Goal: Task Accomplishment & Management: Use online tool/utility

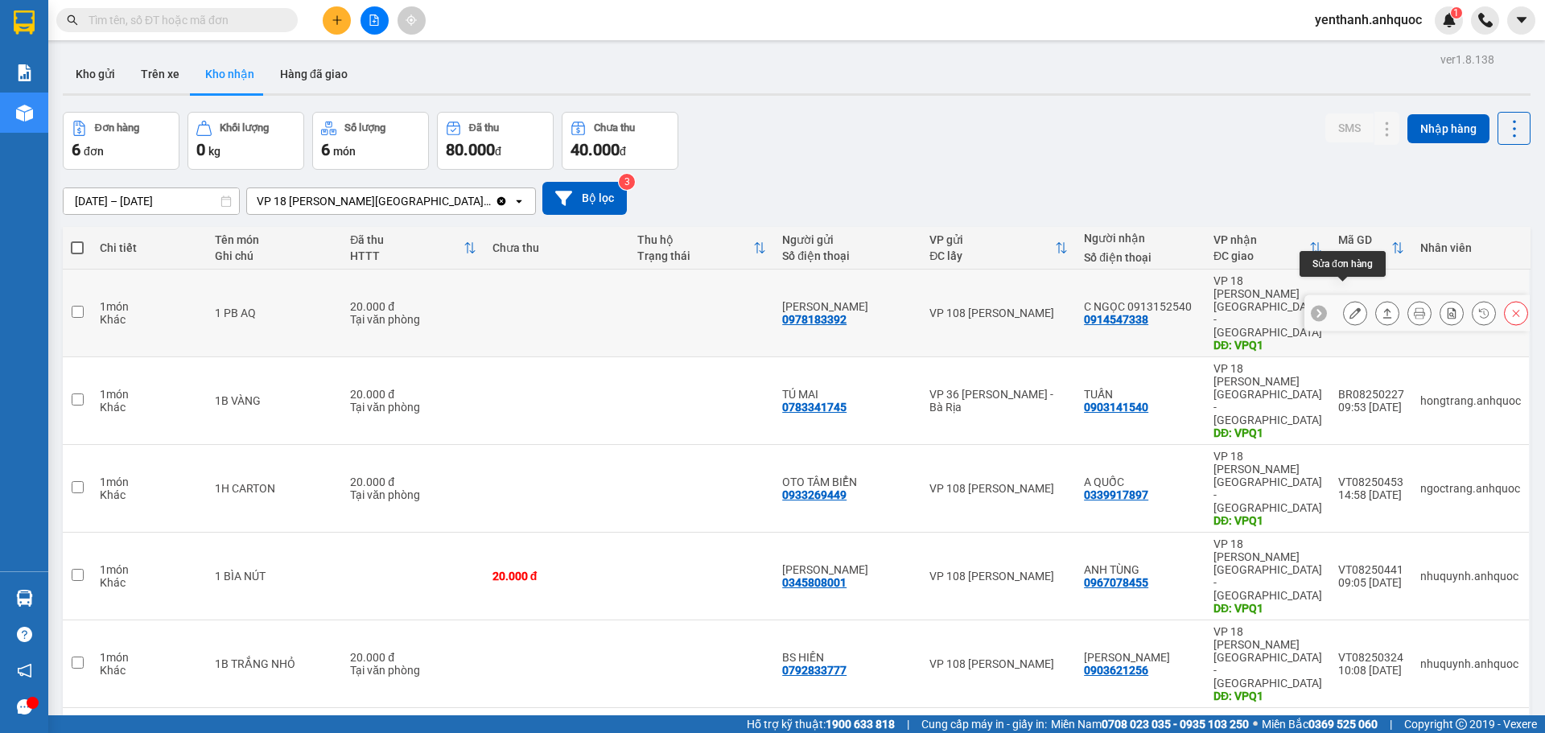
click at [1349, 307] on icon at bounding box center [1354, 312] width 11 height 11
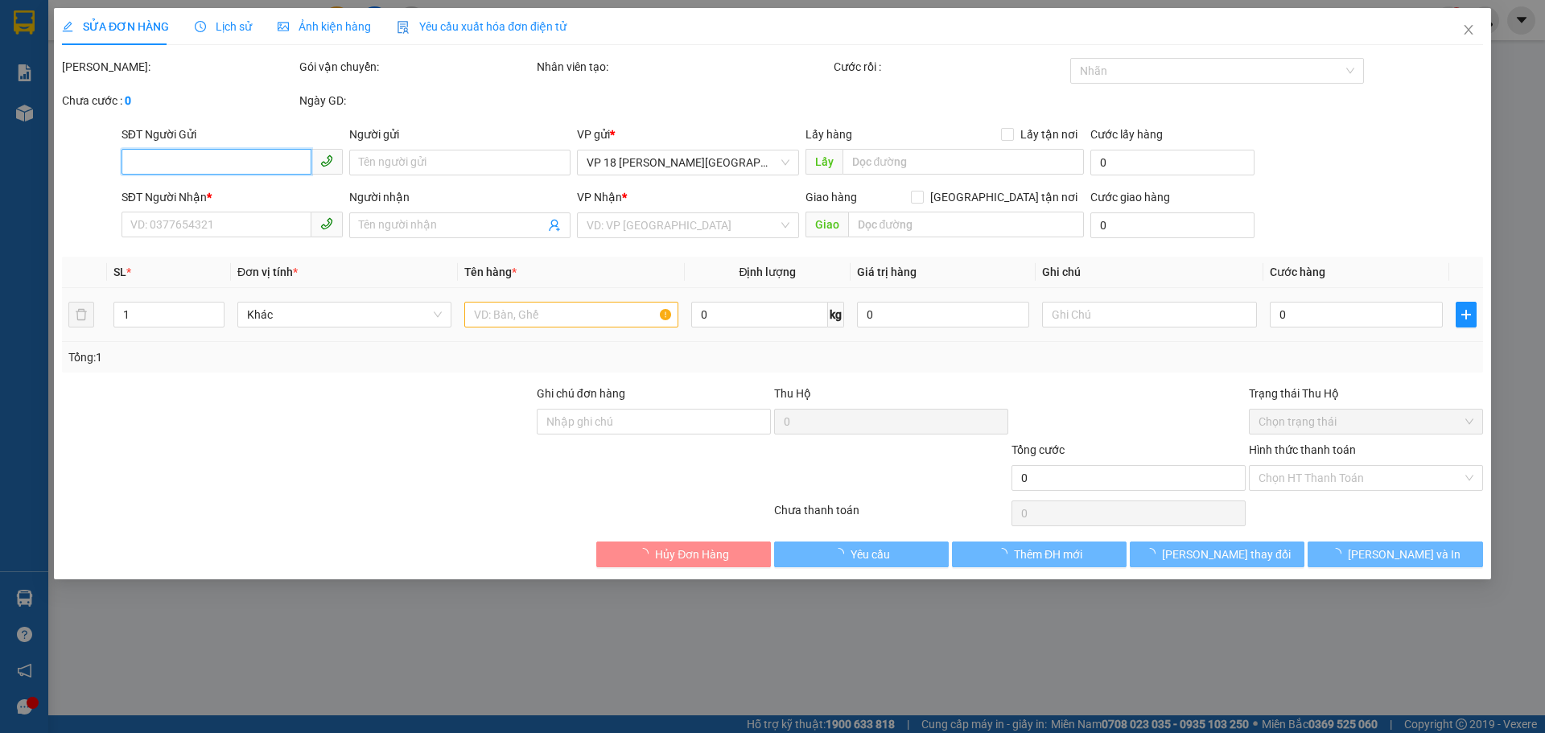
type input "0978183392"
type input "C GIANG"
type input "0914547338"
type input "C NGỌC 0913152540"
type input "VPQ1"
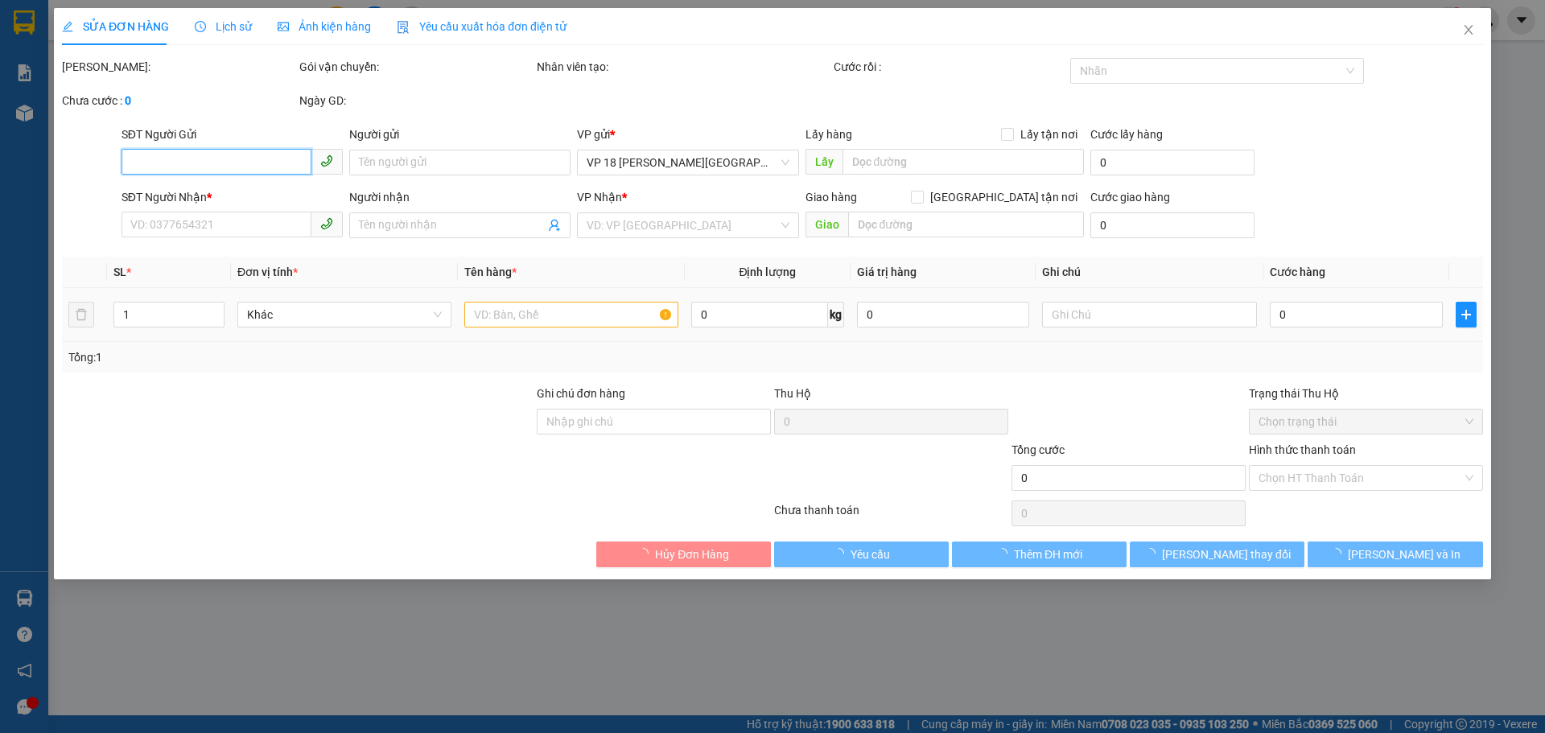
type input "20.000"
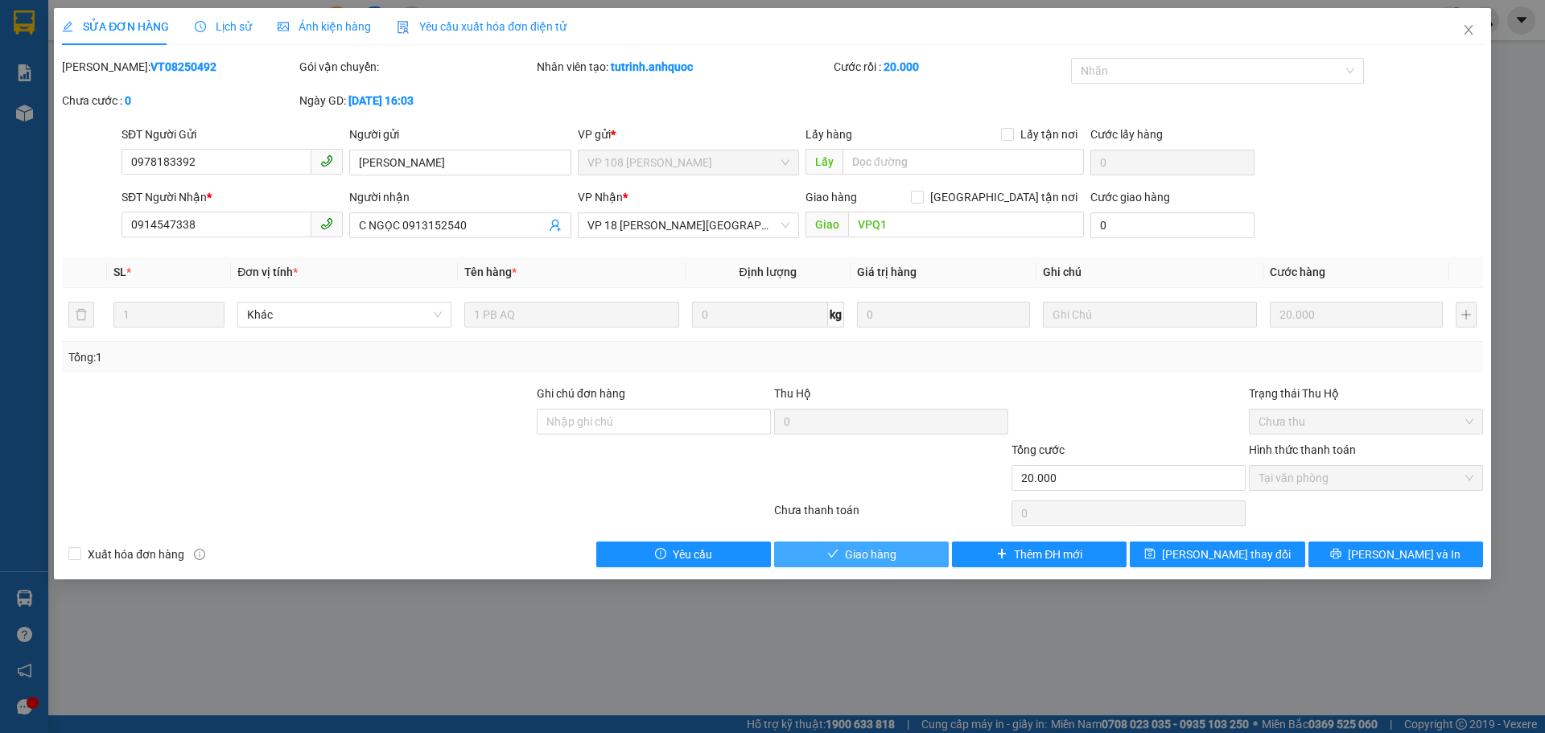
click at [880, 554] on span "Giao hàng" at bounding box center [870, 555] width 51 height 18
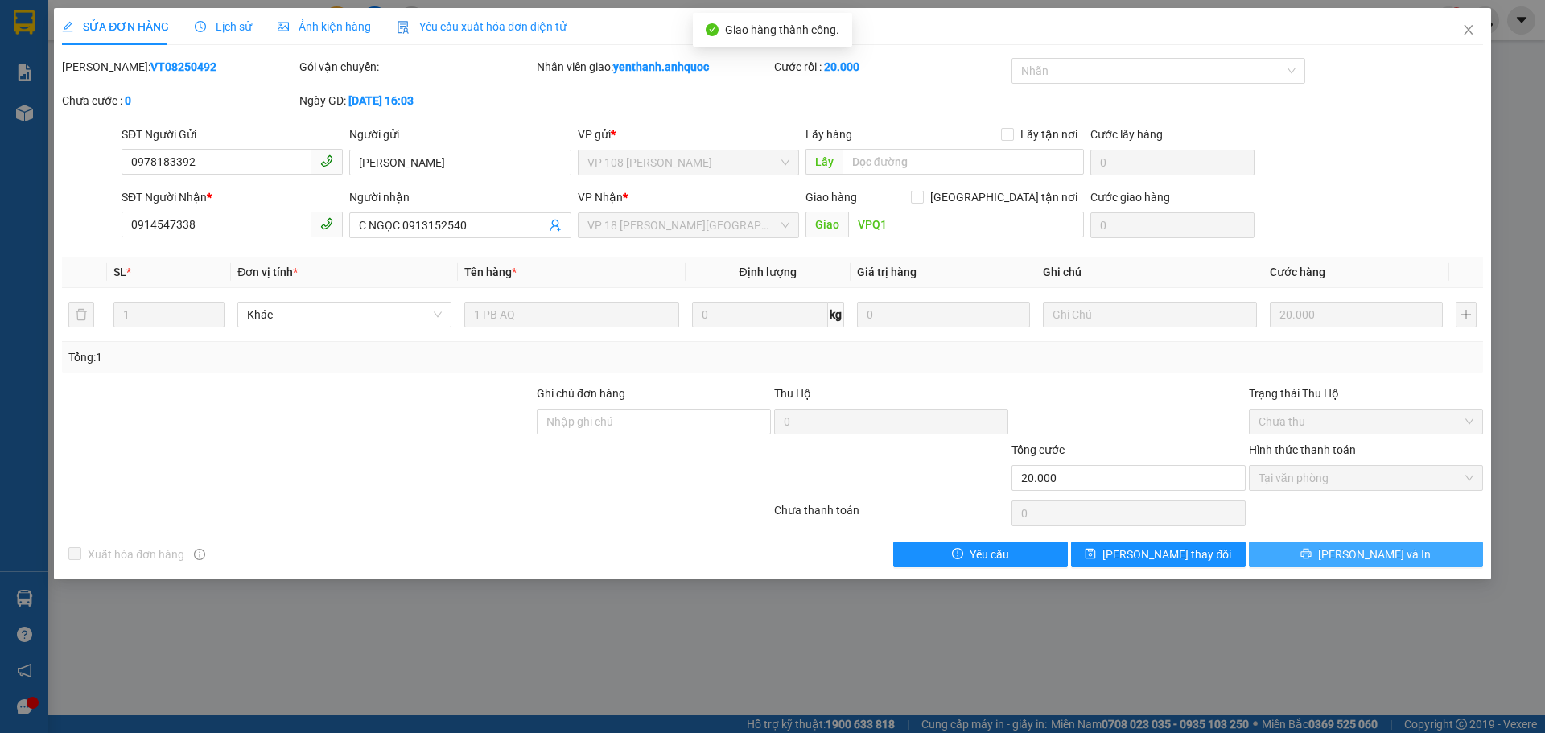
click at [1299, 554] on button "Lưu và In" at bounding box center [1366, 555] width 234 height 26
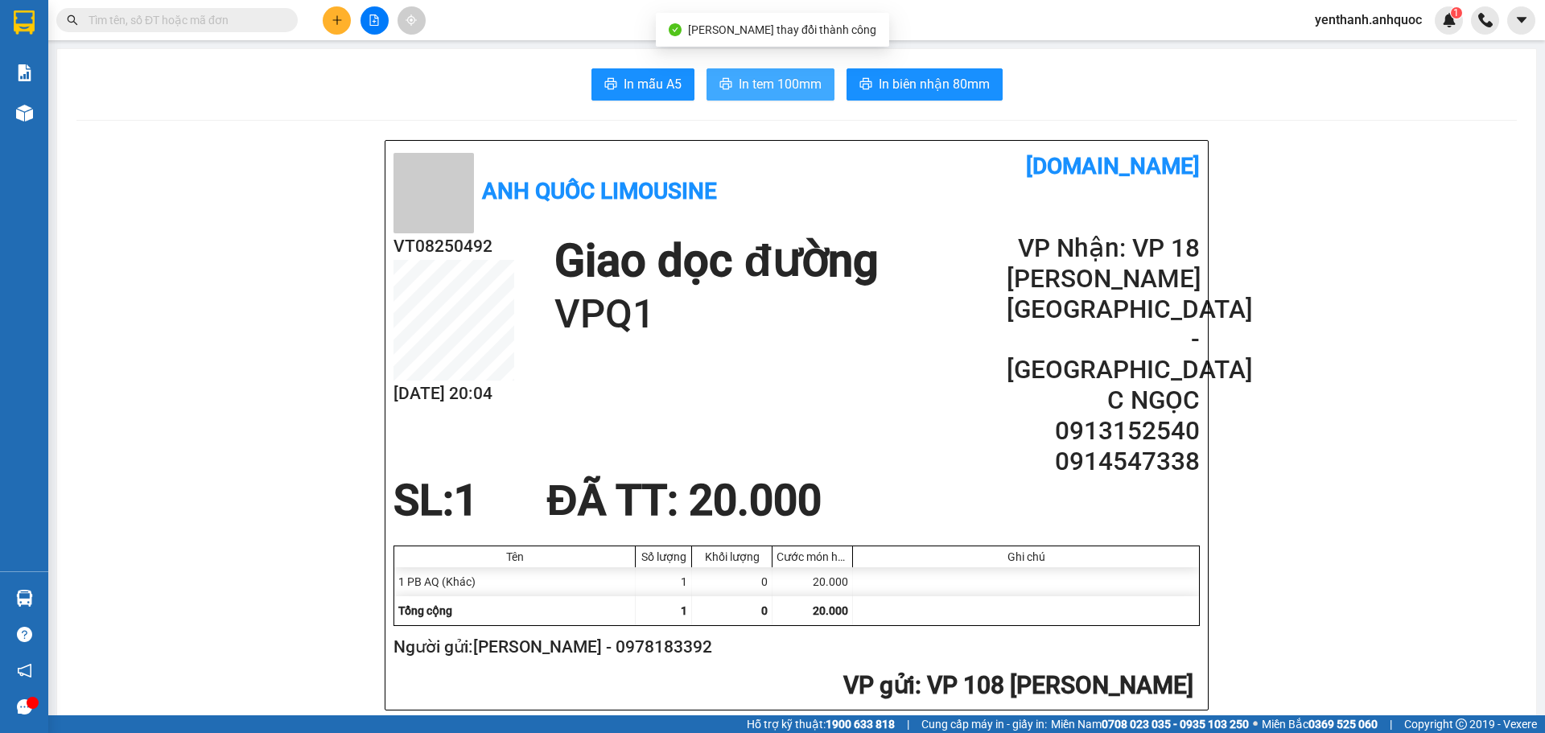
click at [765, 97] on button "In tem 100mm" at bounding box center [770, 84] width 128 height 32
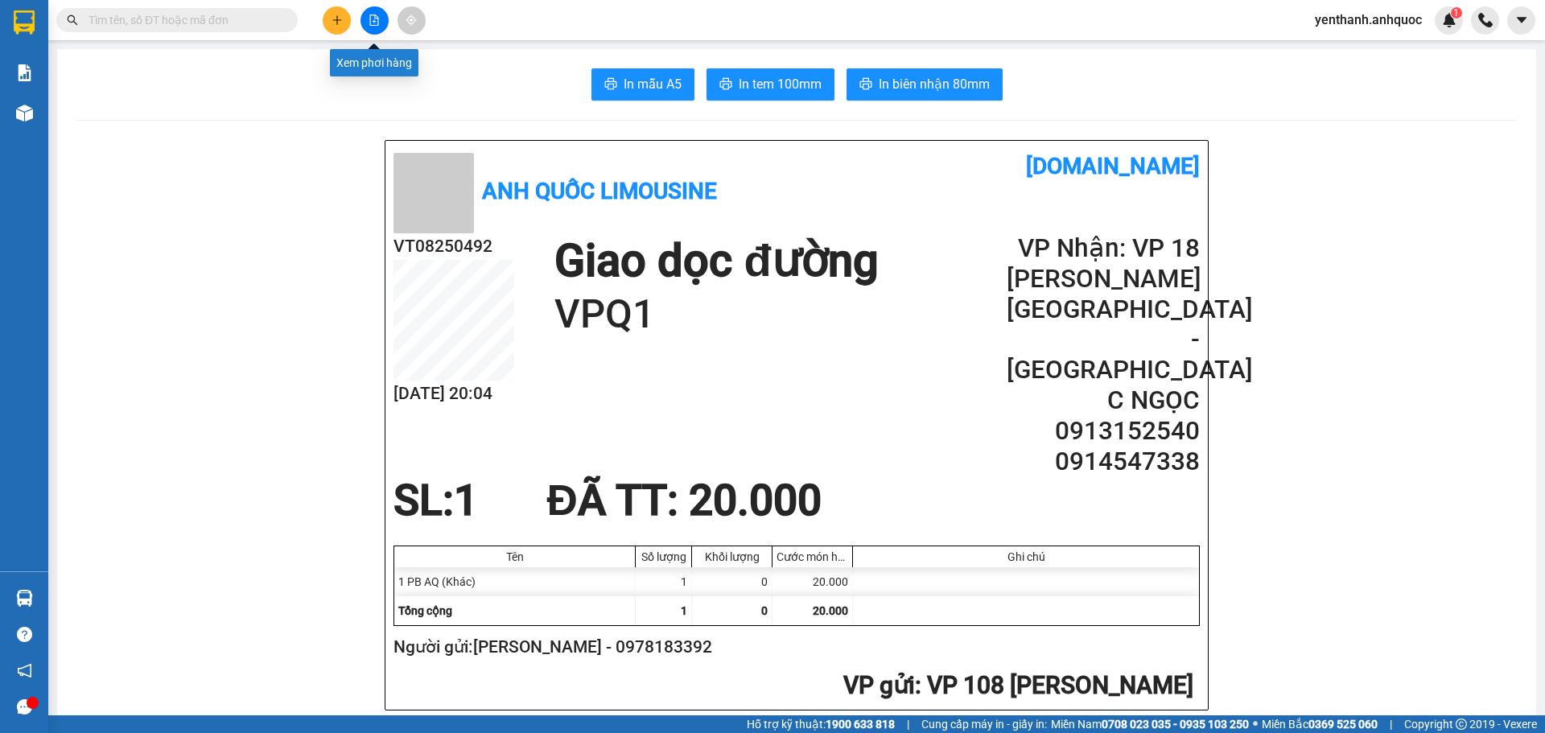
click at [370, 20] on icon "file-add" at bounding box center [374, 19] width 9 height 11
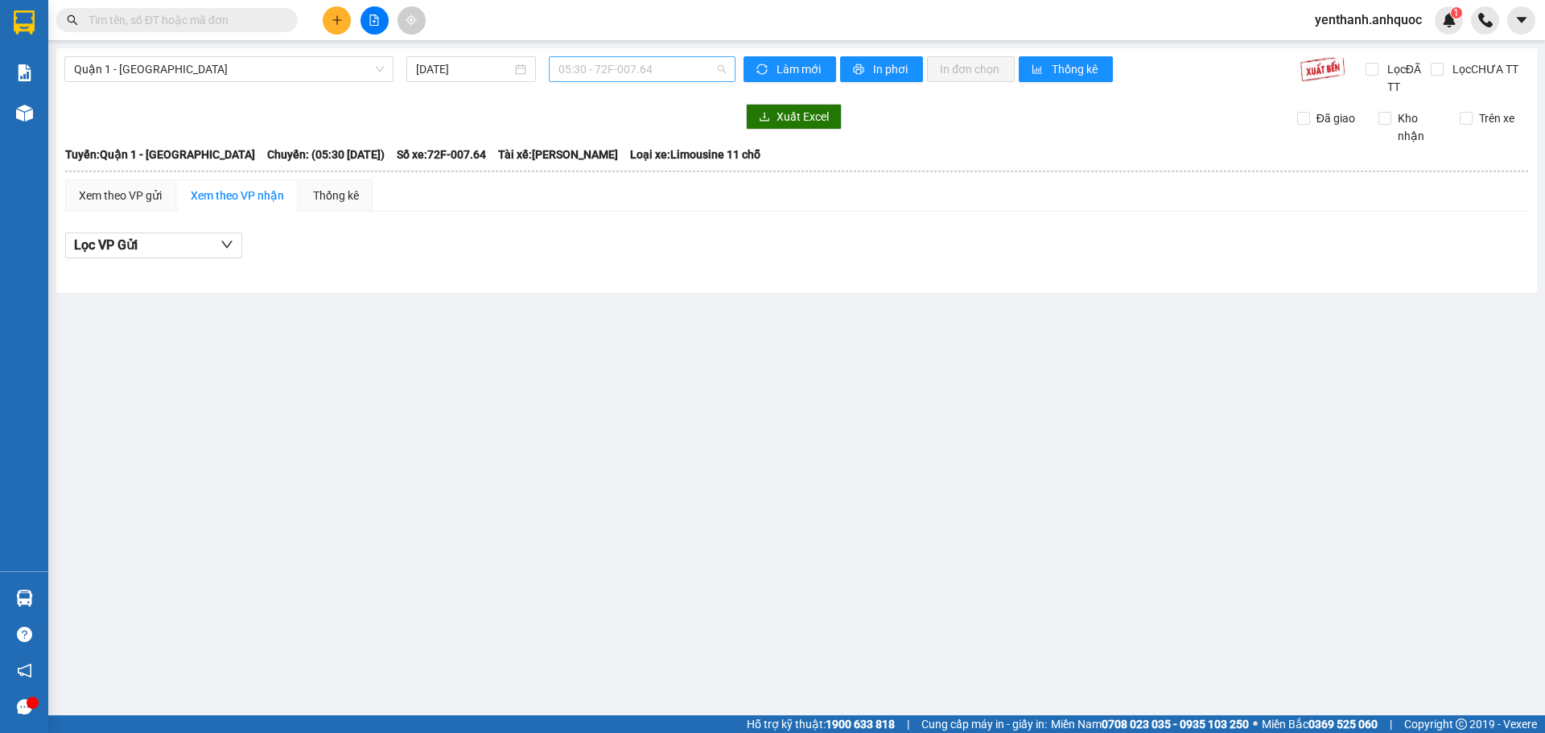
click at [670, 73] on span "05:30 - 72F-007.64" at bounding box center [641, 69] width 167 height 24
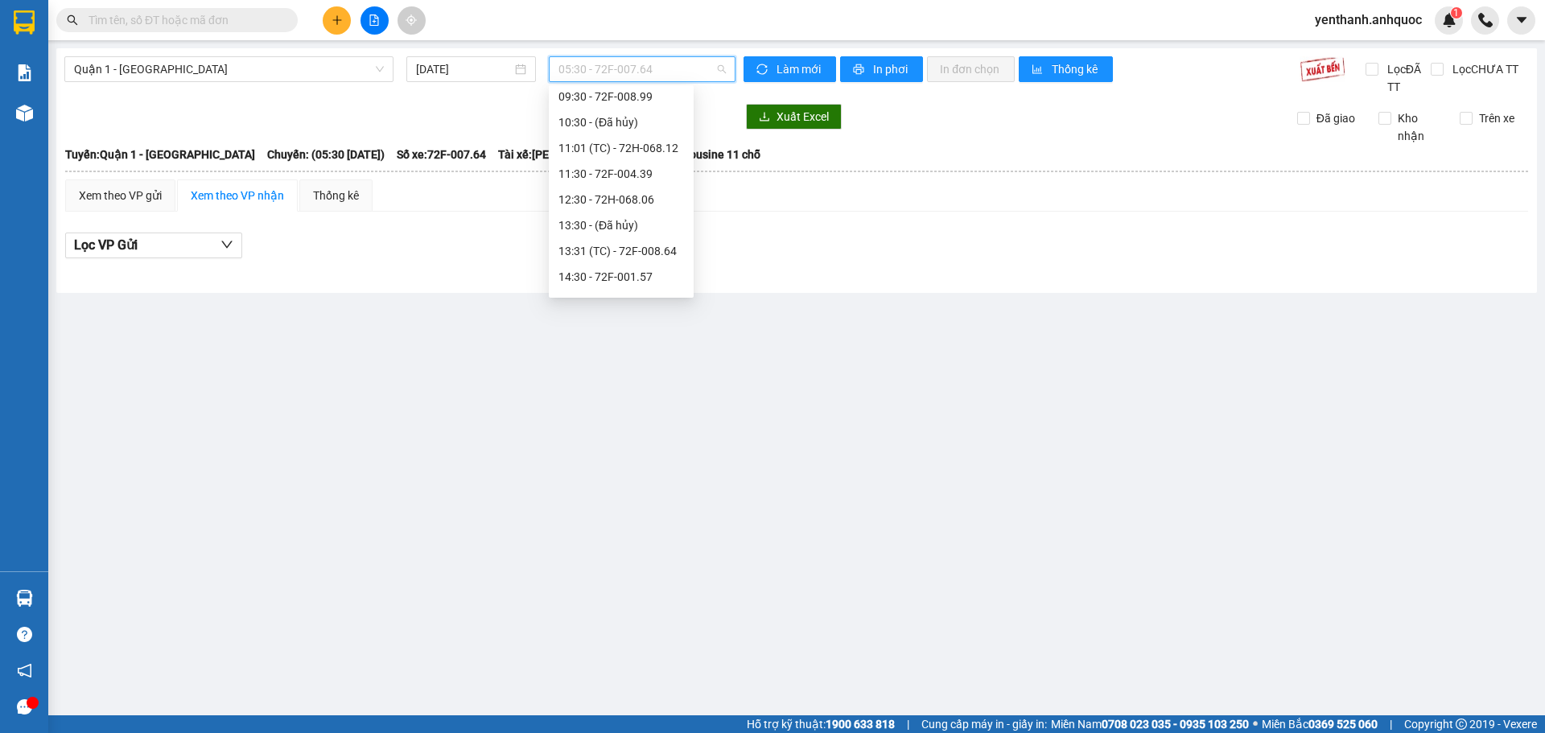
scroll to position [161, 0]
click at [320, 68] on span "Quận 1 - [GEOGRAPHIC_DATA]" at bounding box center [229, 69] width 310 height 24
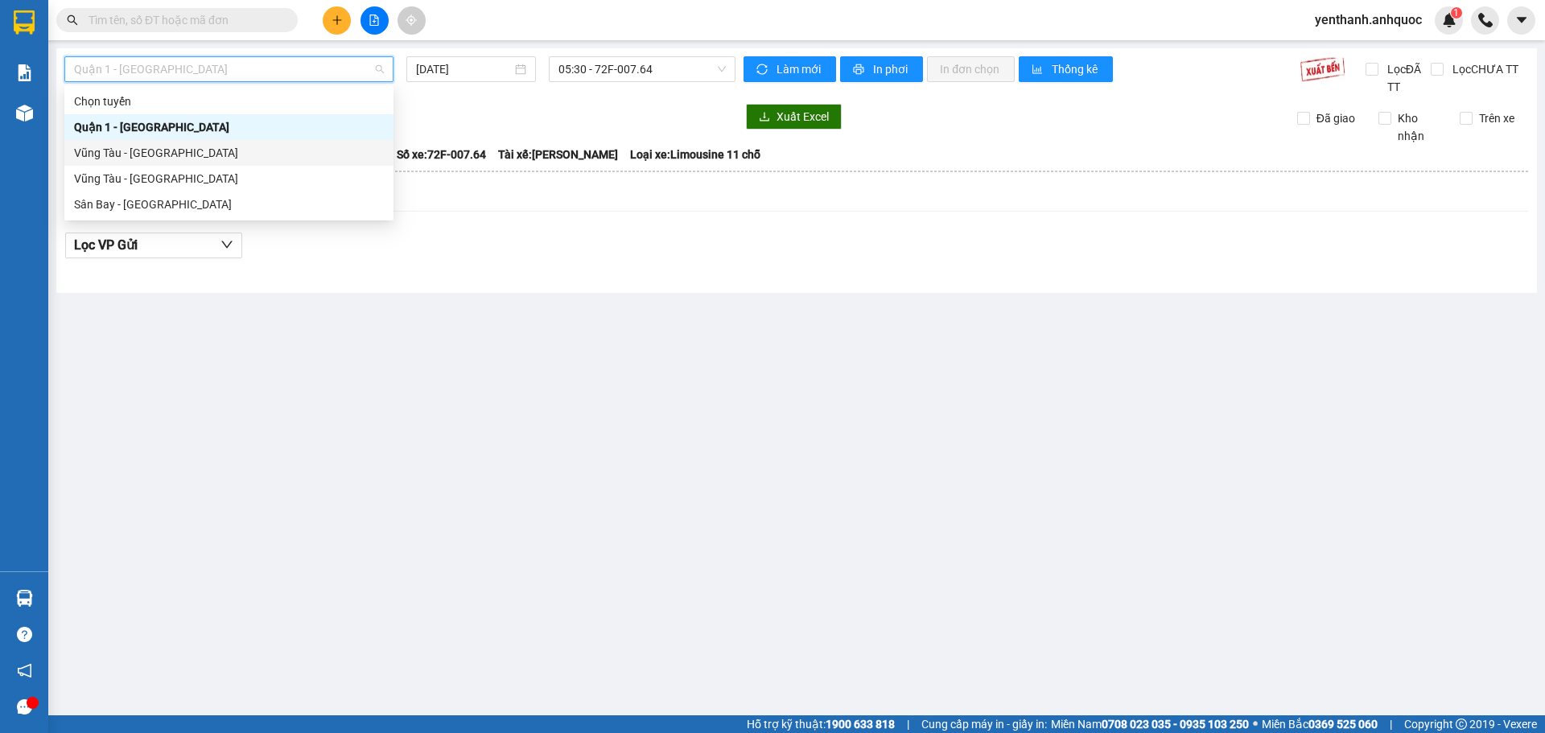
click at [275, 159] on div "Vũng Tàu - Quận 1" at bounding box center [229, 153] width 310 height 18
type input "15/08/2025"
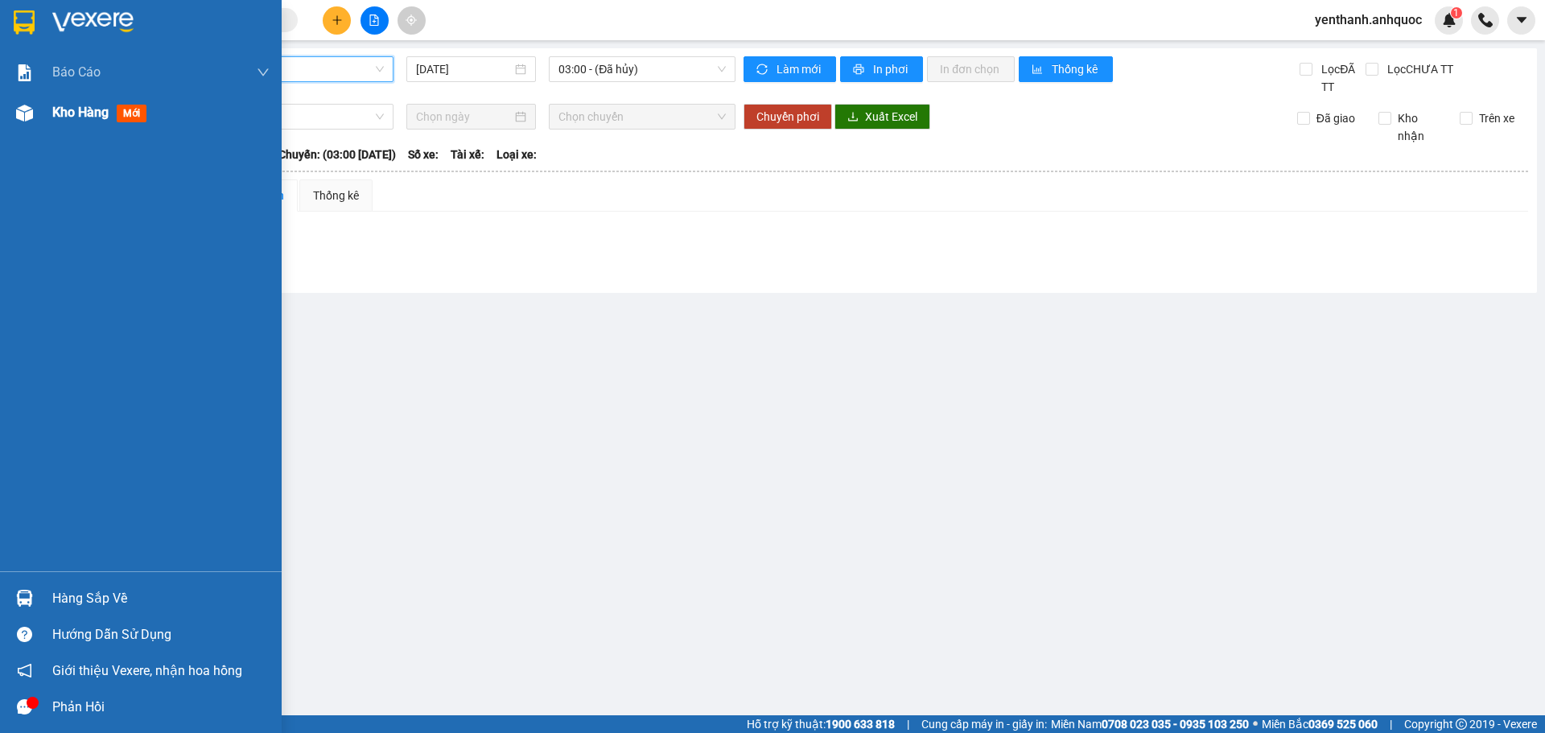
click at [31, 117] on img at bounding box center [24, 113] width 17 height 17
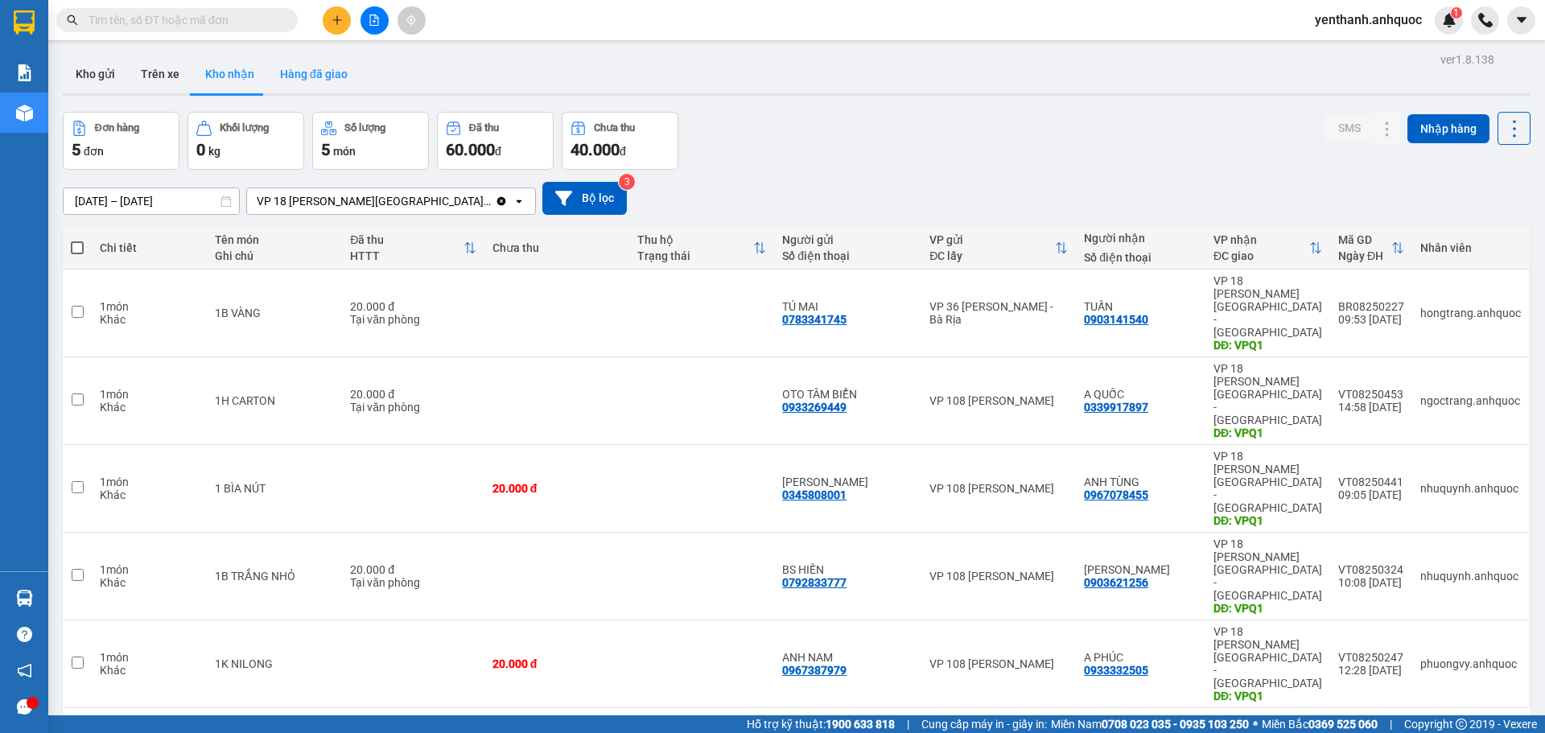
click at [323, 56] on button "Hàng đã giao" at bounding box center [313, 74] width 93 height 39
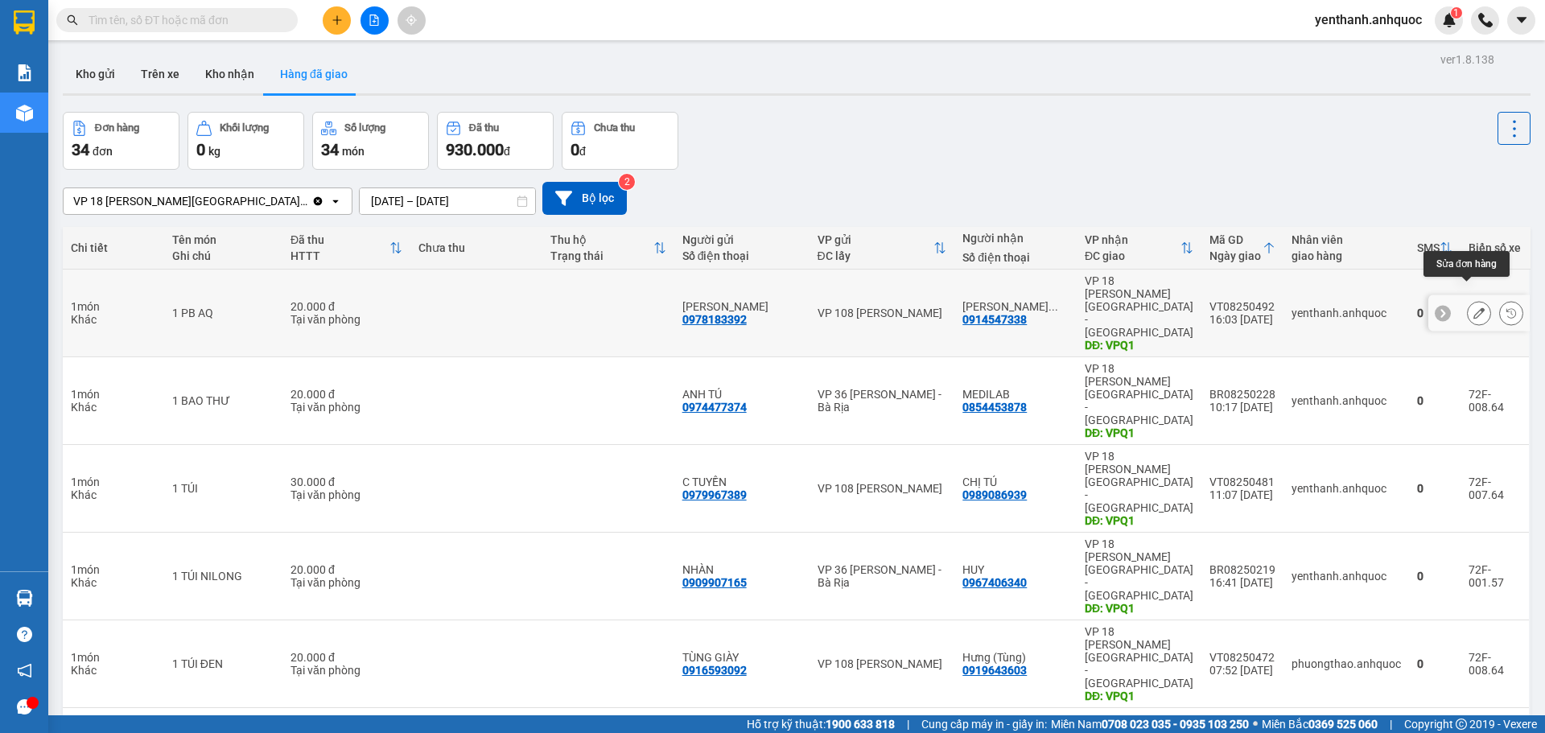
click at [1473, 307] on icon at bounding box center [1478, 312] width 11 height 11
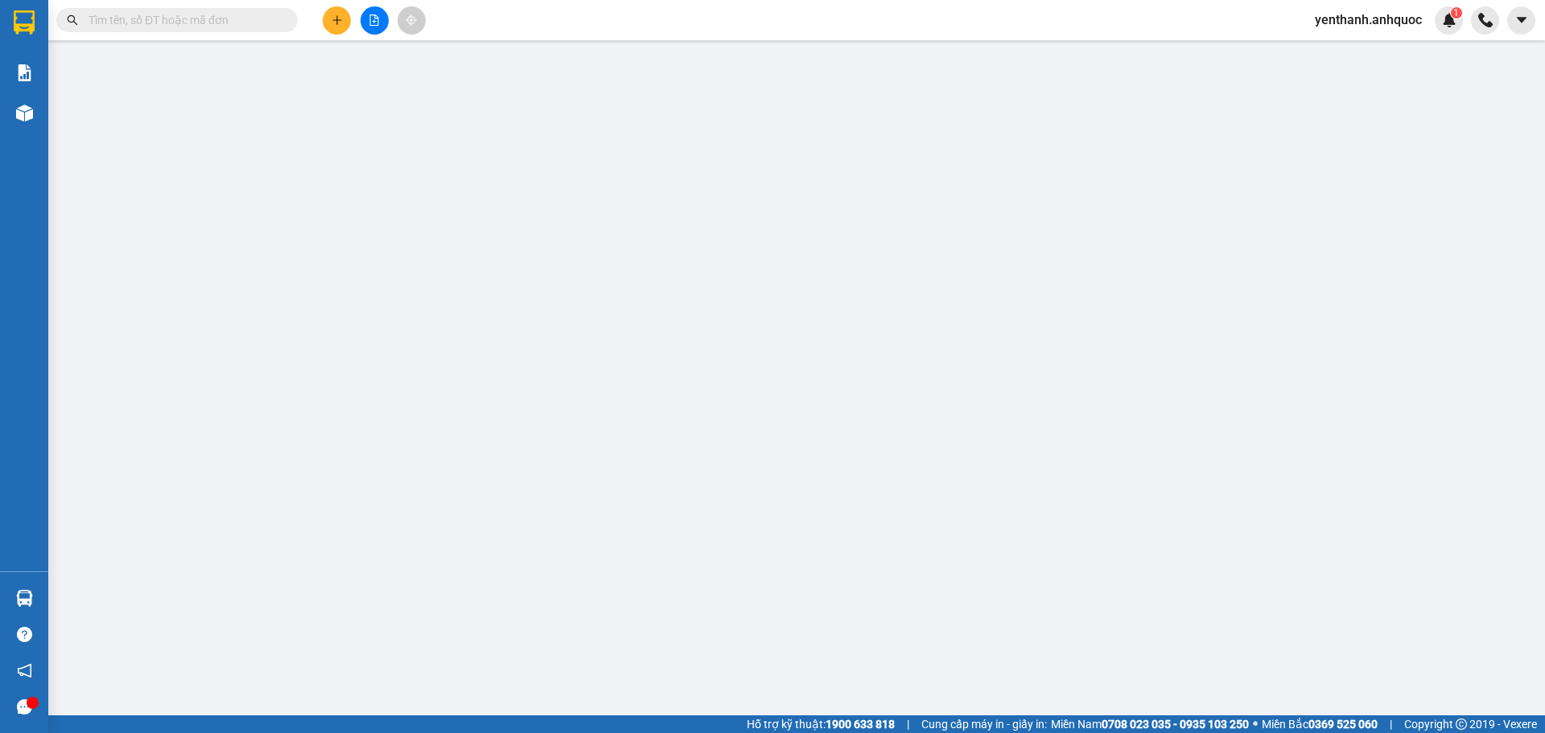
type input "0978183392"
type input "C GIANG"
type input "0914547338"
type input "C NGỌC 0913152540"
type input "VPQ1"
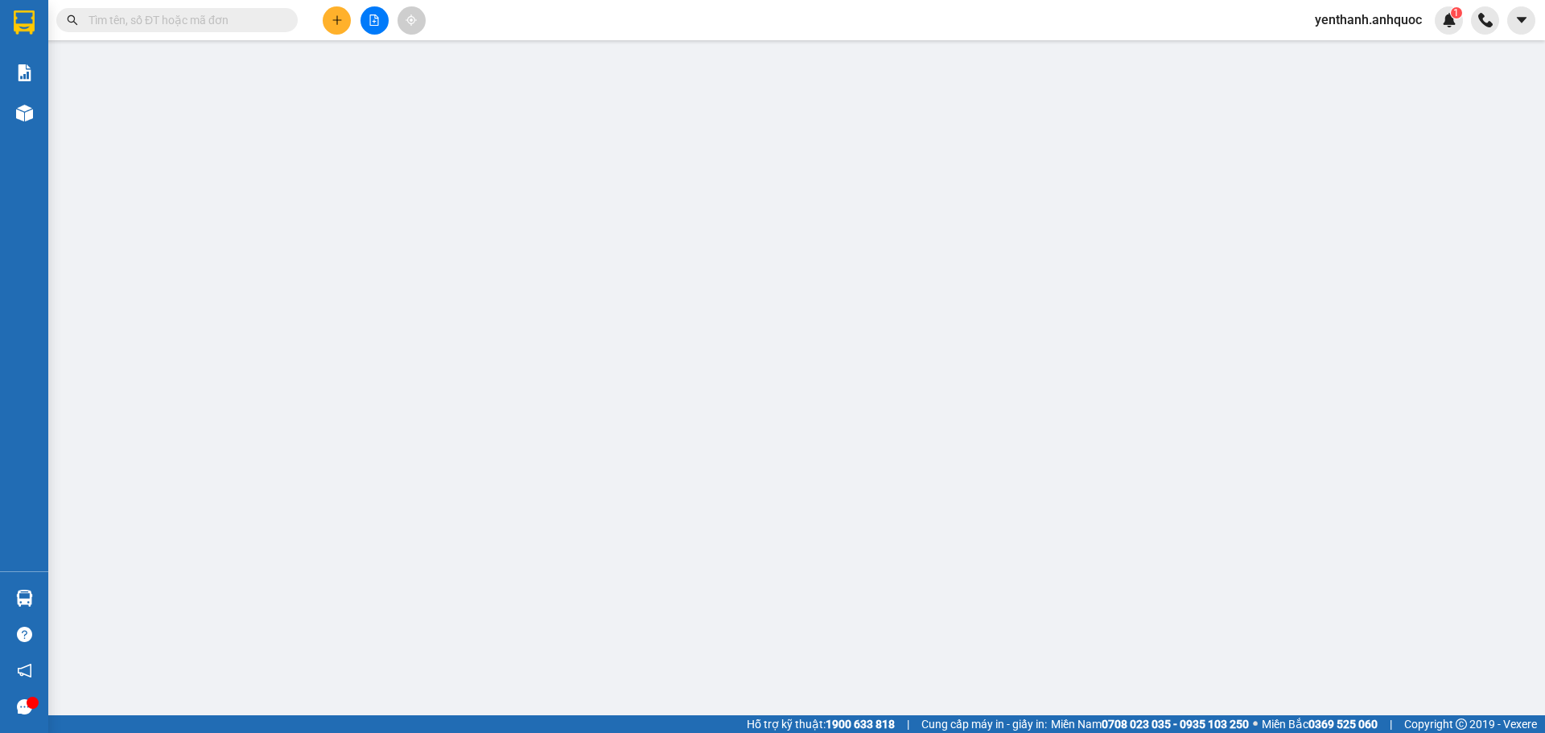
type input "20.000"
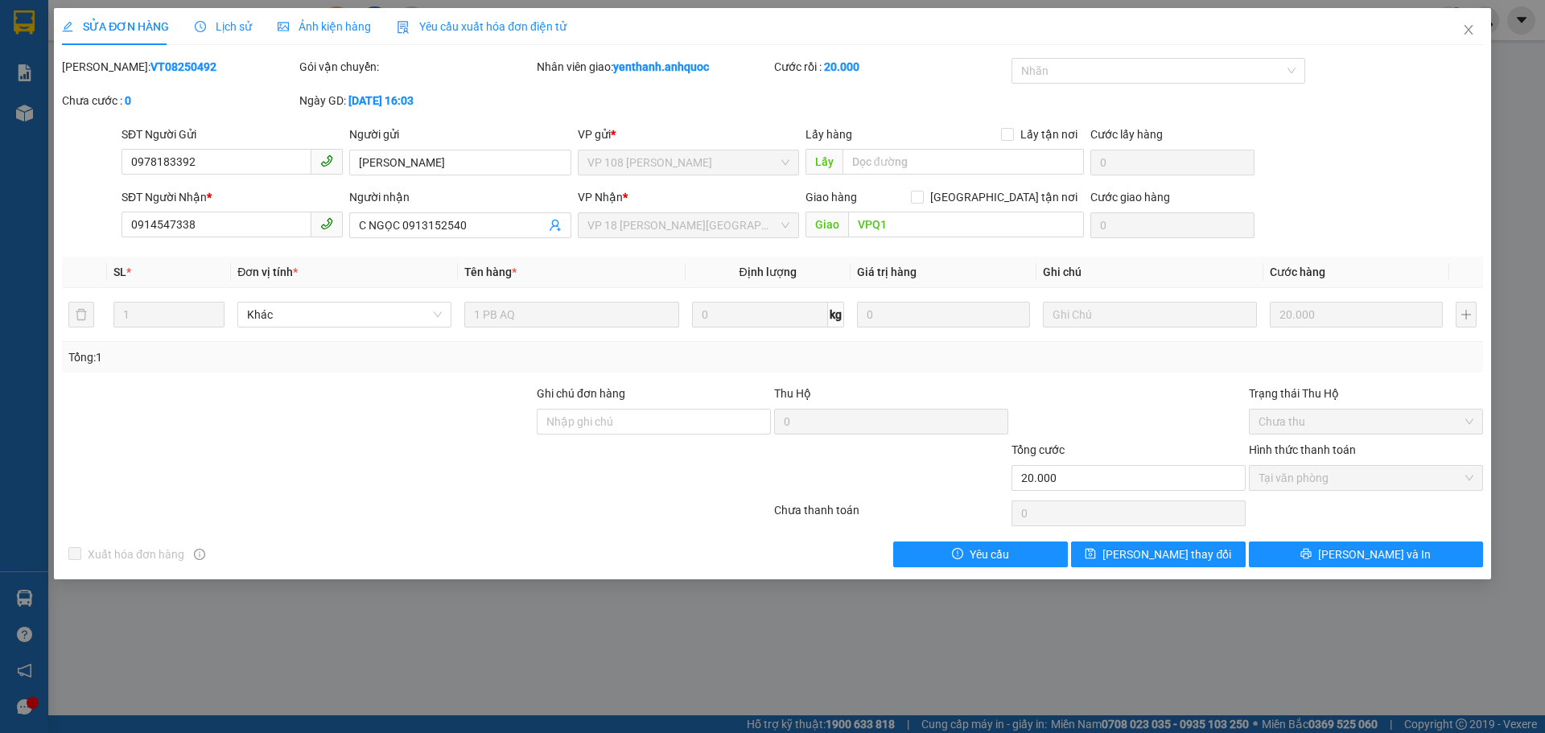
drag, startPoint x: 169, startPoint y: 64, endPoint x: 105, endPoint y: 68, distance: 64.5
click at [105, 68] on div "Mã ĐH: VT08250492" at bounding box center [179, 67] width 234 height 18
copy b "VT08250492"
click at [1471, 30] on icon "close" at bounding box center [1468, 29] width 13 height 13
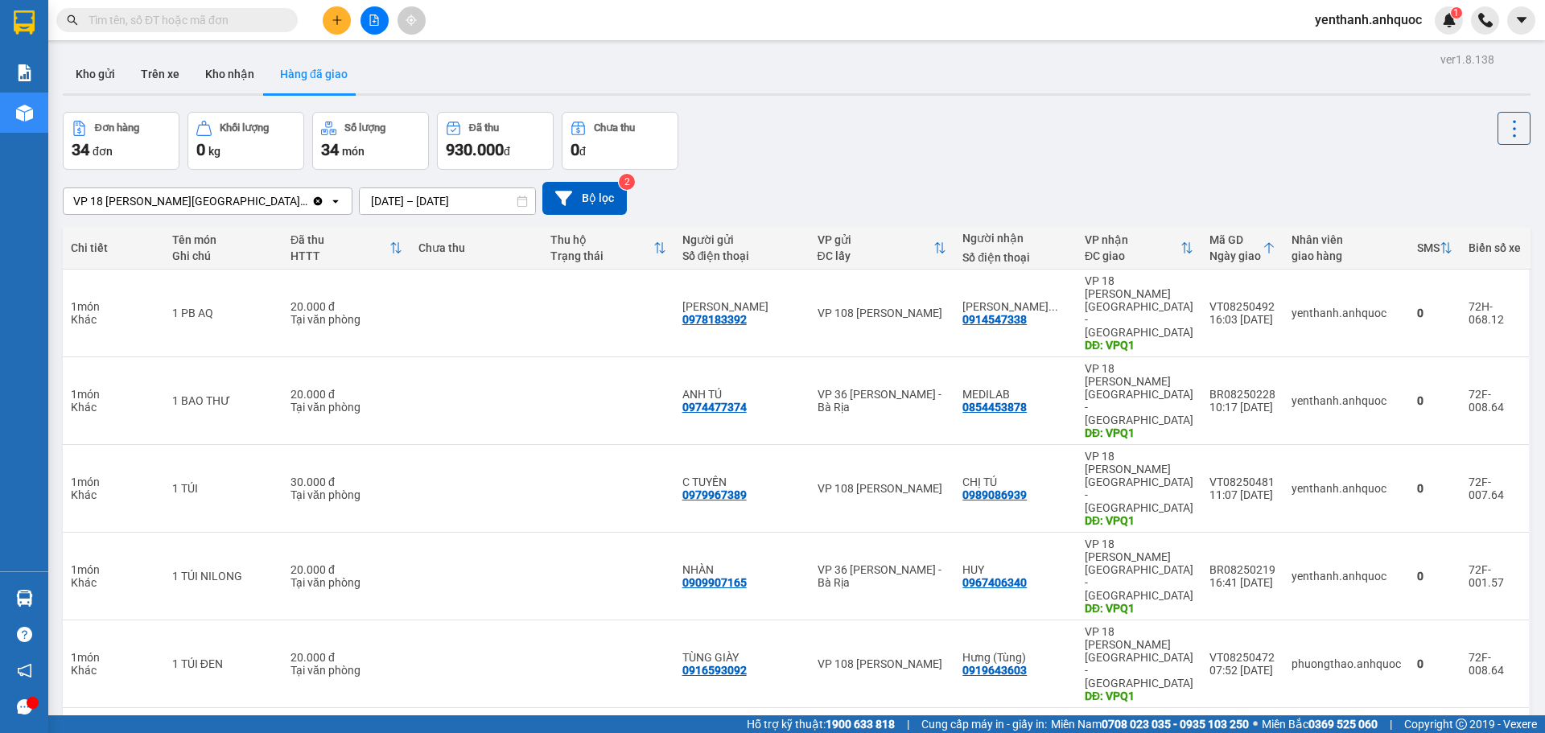
click at [167, 16] on input "text" at bounding box center [184, 20] width 190 height 18
paste input "VT08250492"
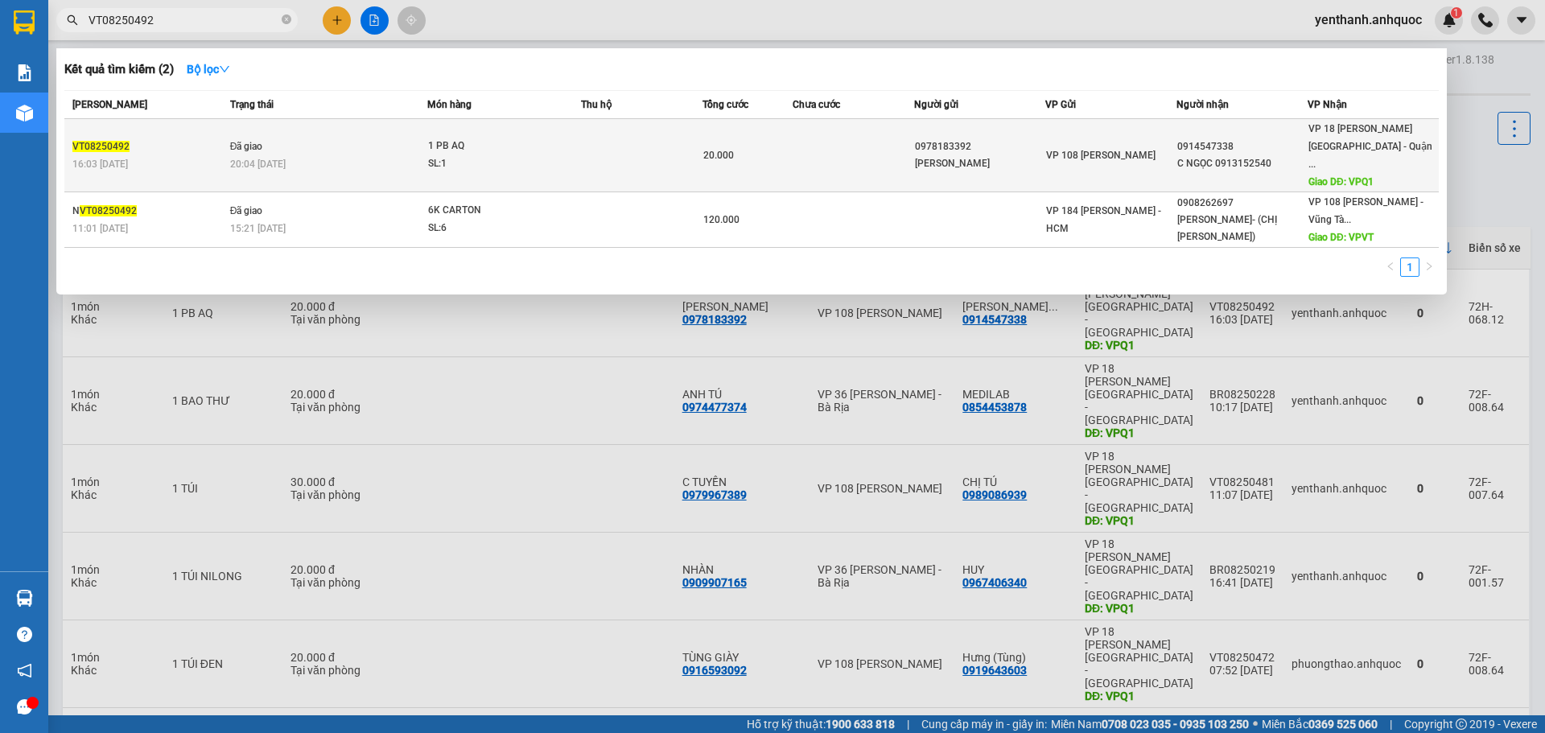
type input "VT08250492"
click at [568, 147] on span "1 PB AQ SL: 1" at bounding box center [504, 155] width 152 height 35
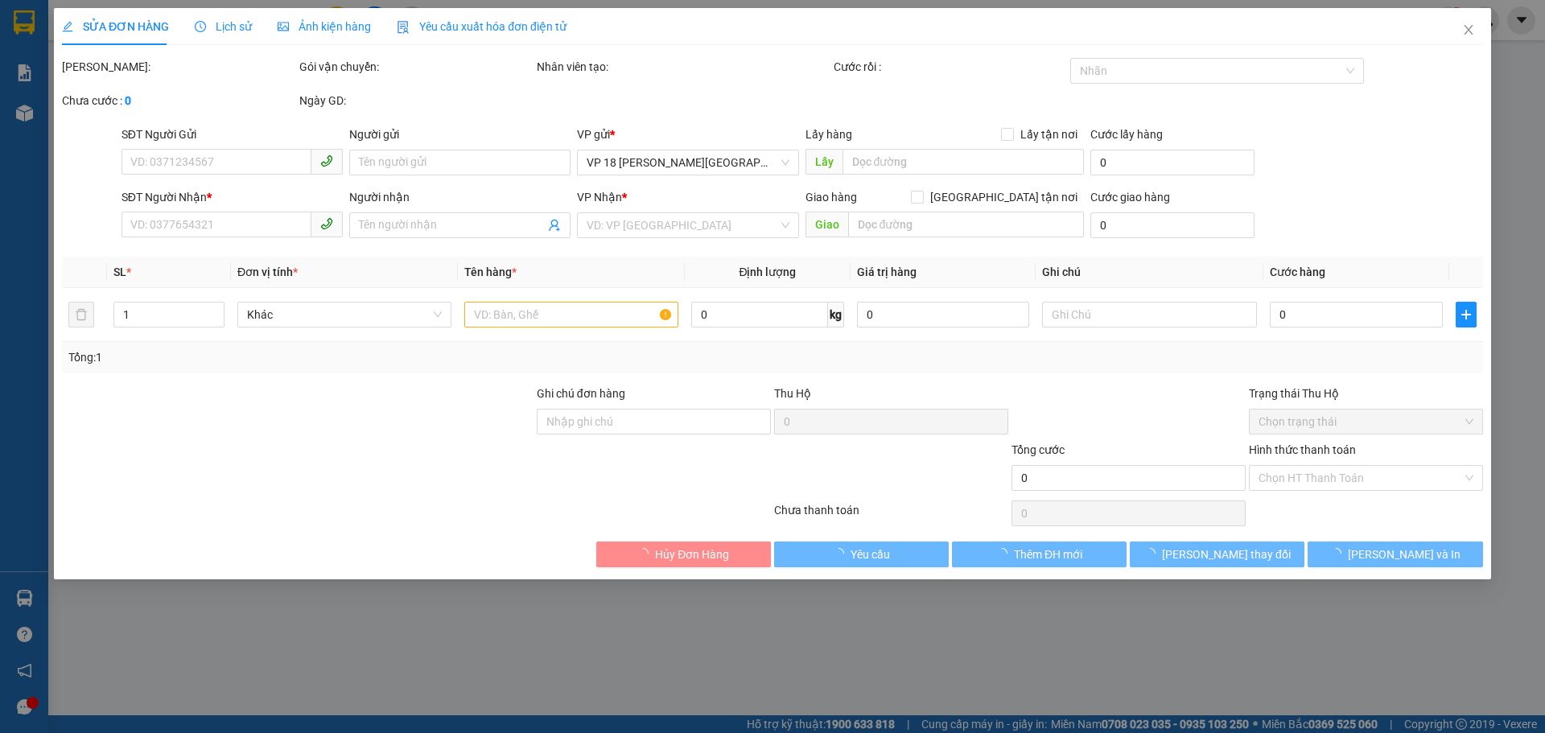
type input "0978183392"
type input "C GIANG"
type input "0914547338"
type input "C NGỌC 0913152540"
type input "VPQ1"
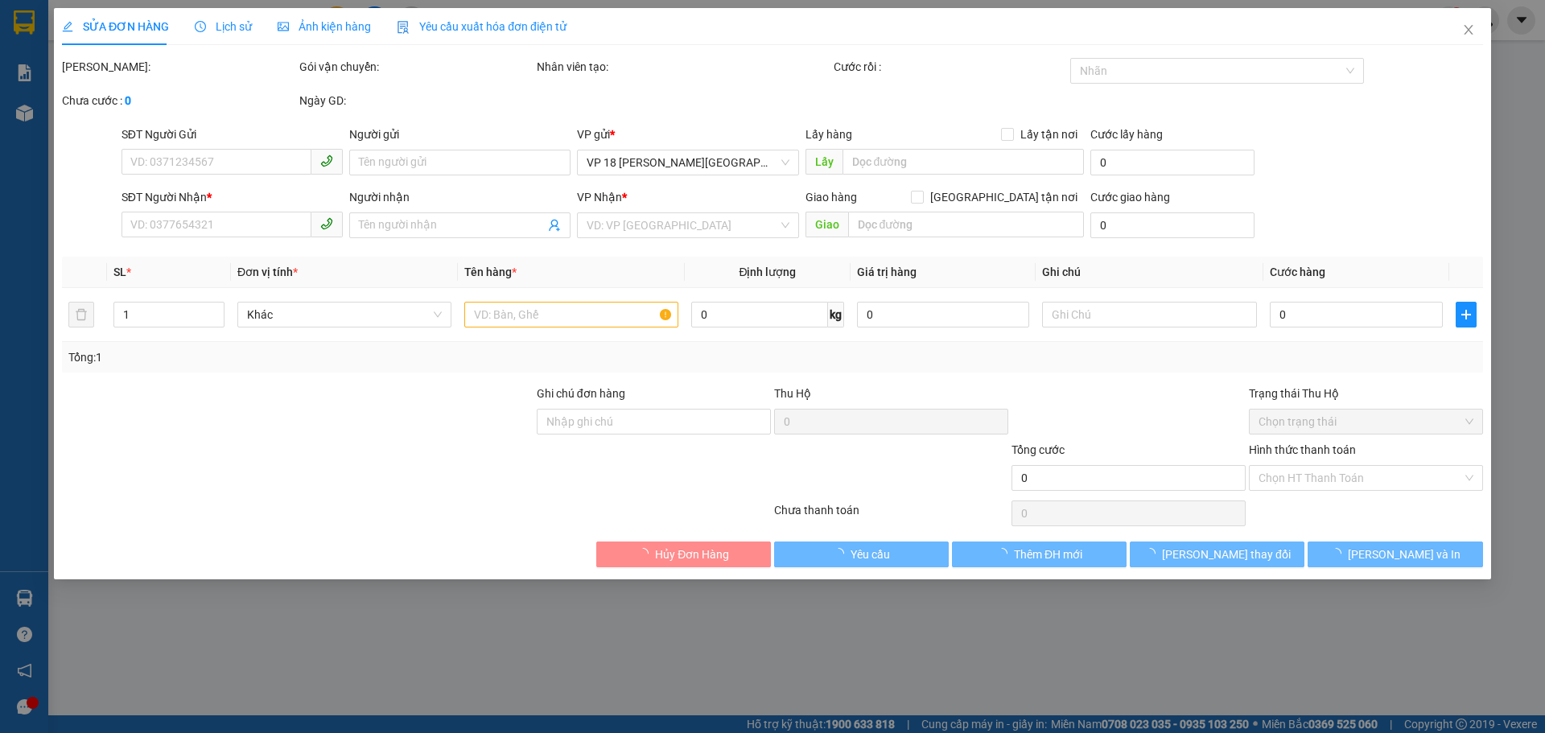
type input "20.000"
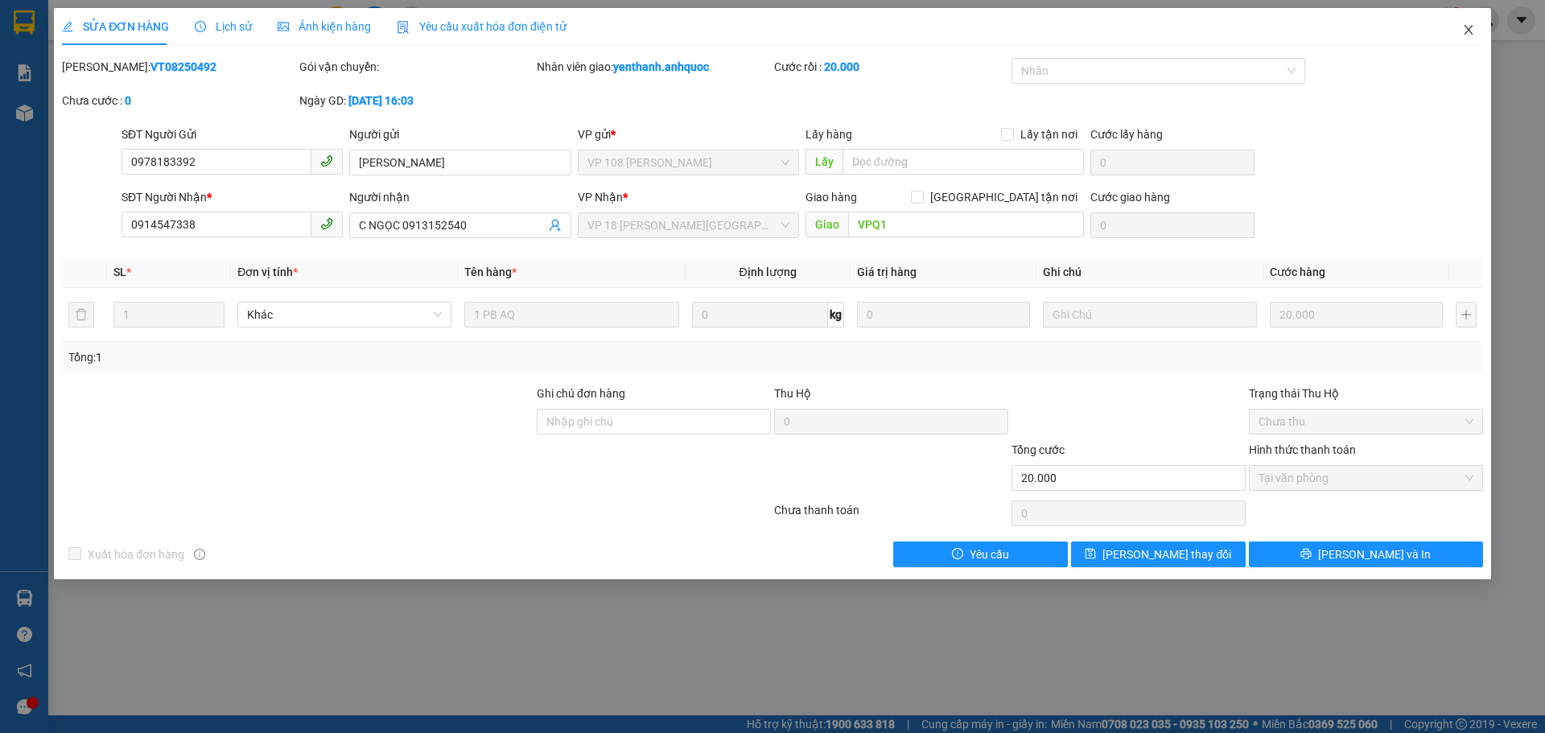
click at [1467, 31] on icon "close" at bounding box center [1468, 29] width 13 height 13
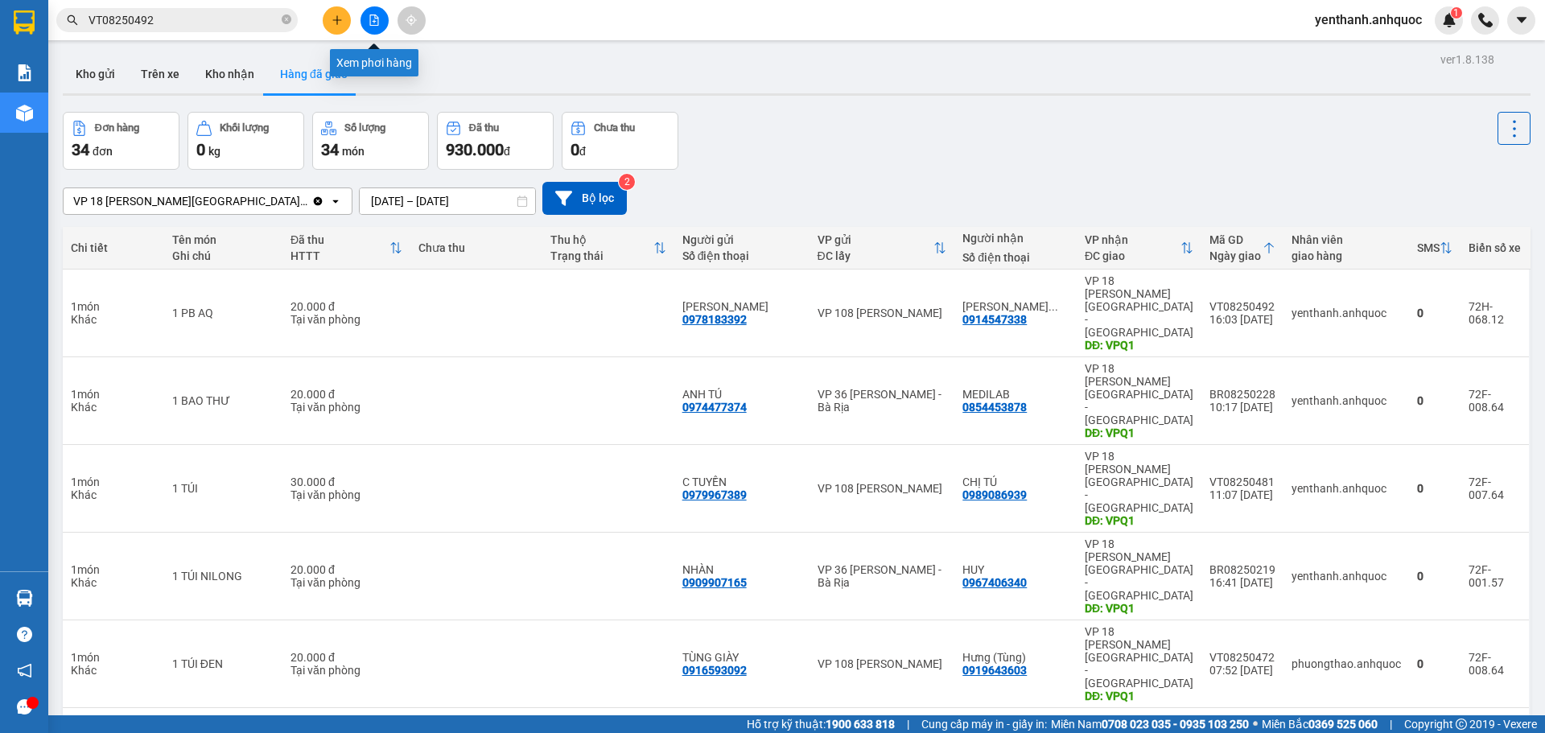
click at [363, 20] on button at bounding box center [374, 20] width 28 height 28
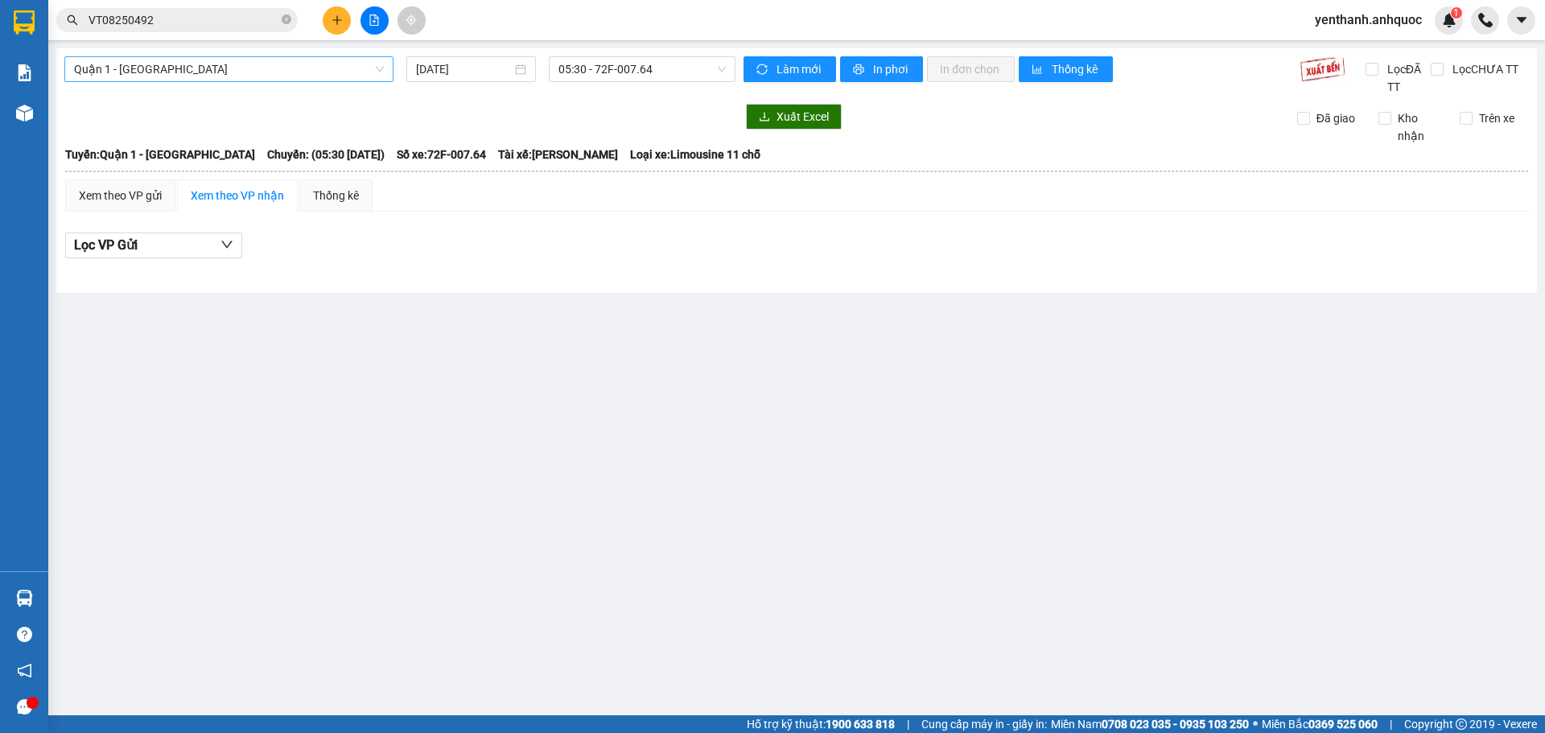
click at [305, 80] on span "Quận 1 - [GEOGRAPHIC_DATA]" at bounding box center [229, 69] width 310 height 24
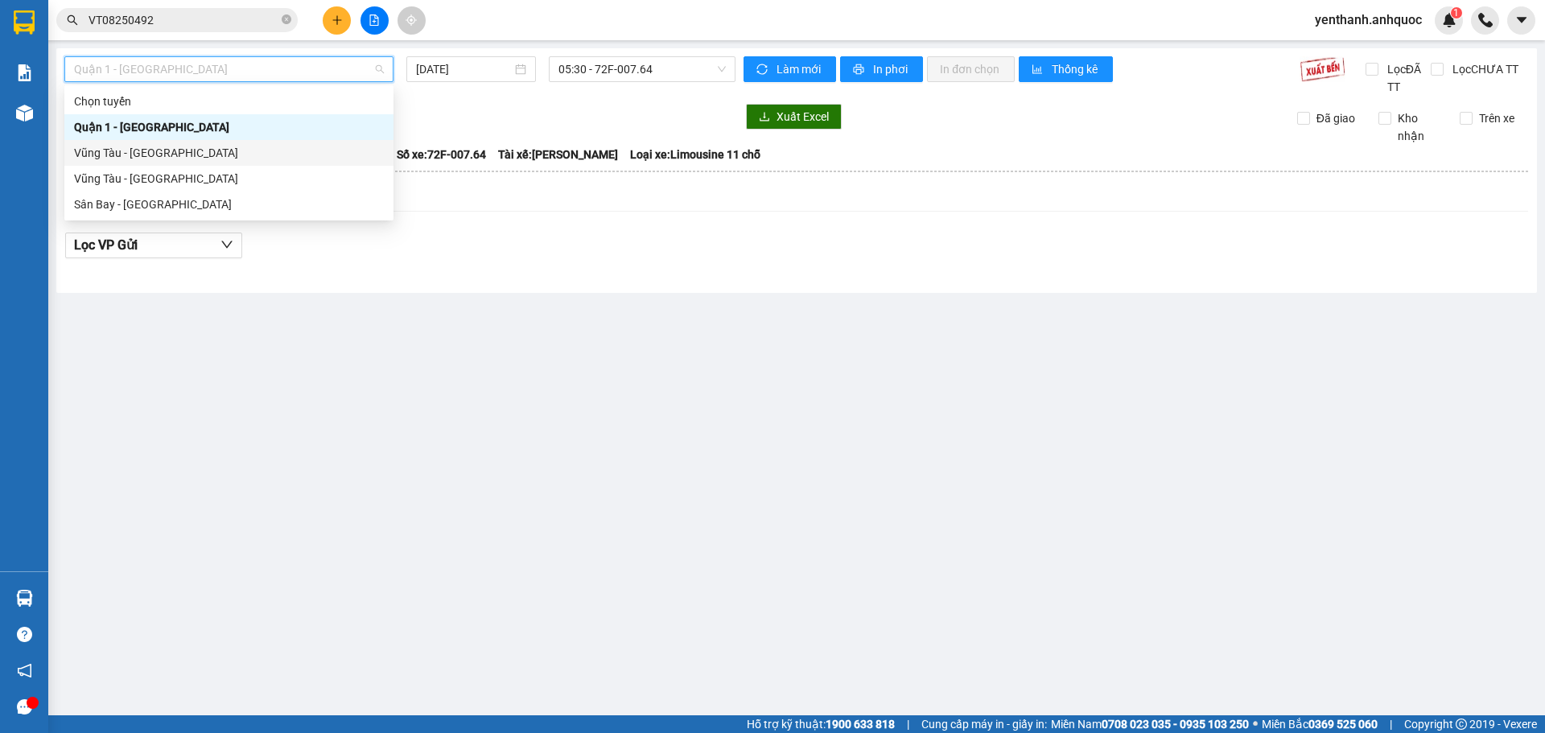
click at [214, 146] on div "Vũng Tàu - Quận 1" at bounding box center [229, 153] width 310 height 18
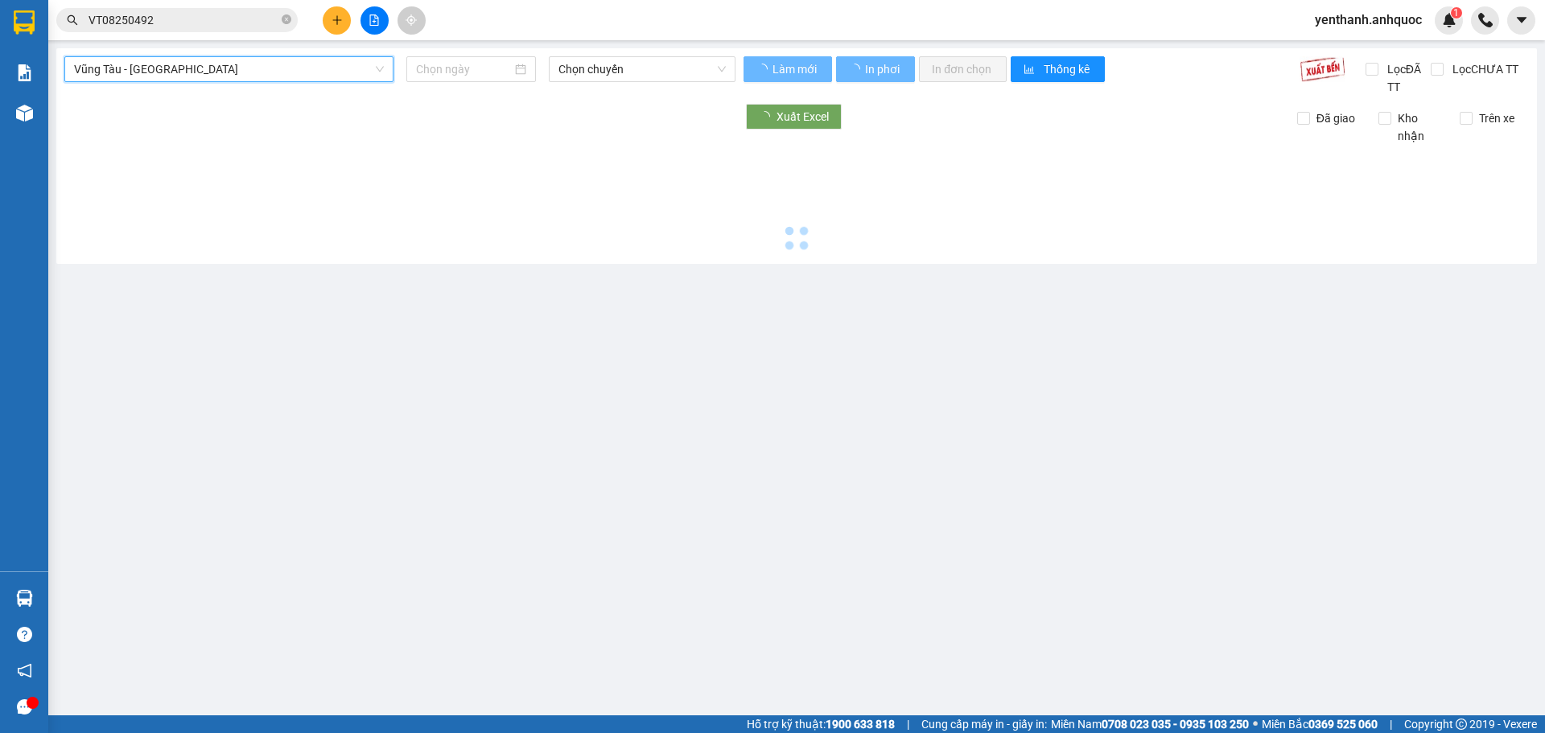
type input "15/08/2025"
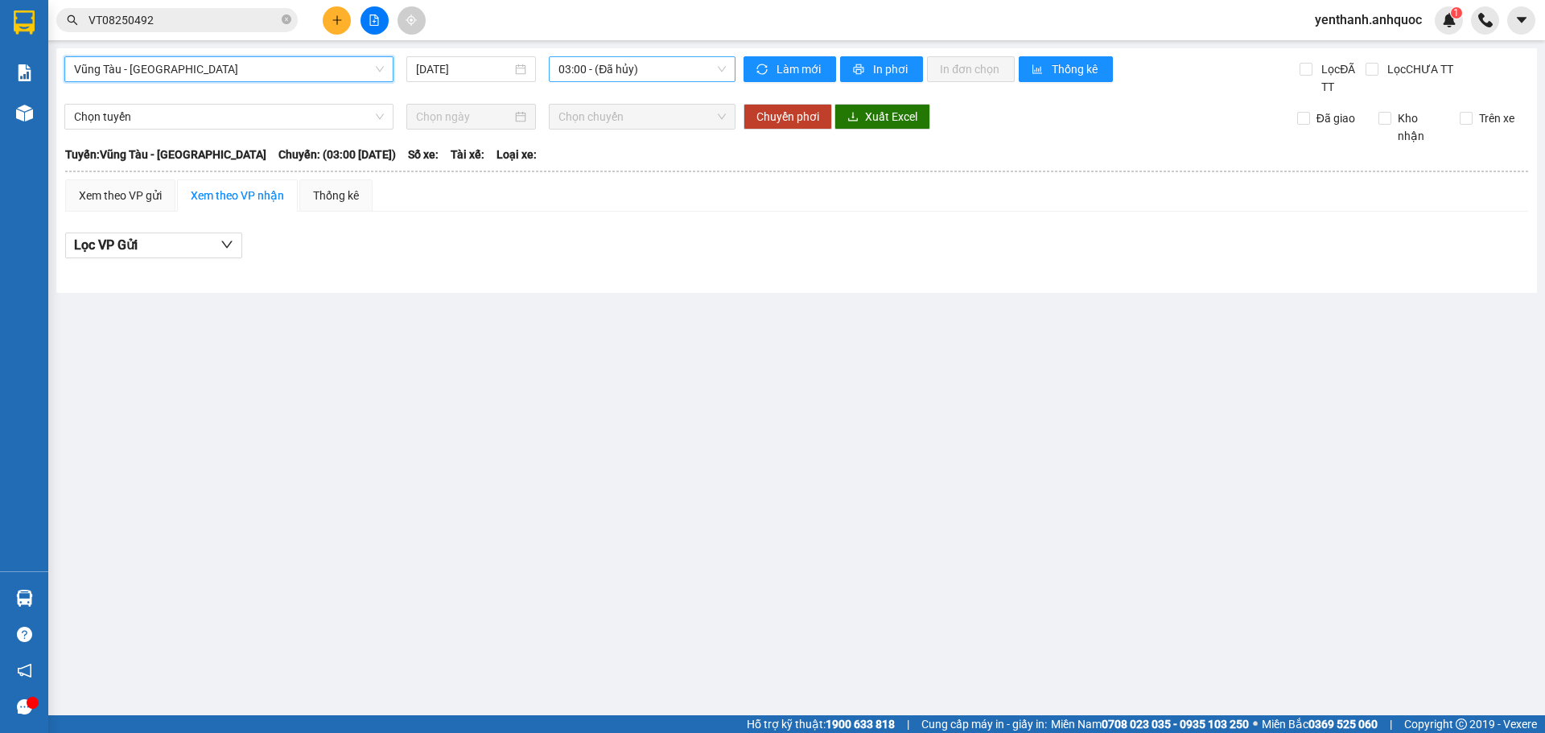
click at [644, 70] on span "03:00 - (Đã hủy)" at bounding box center [641, 69] width 167 height 24
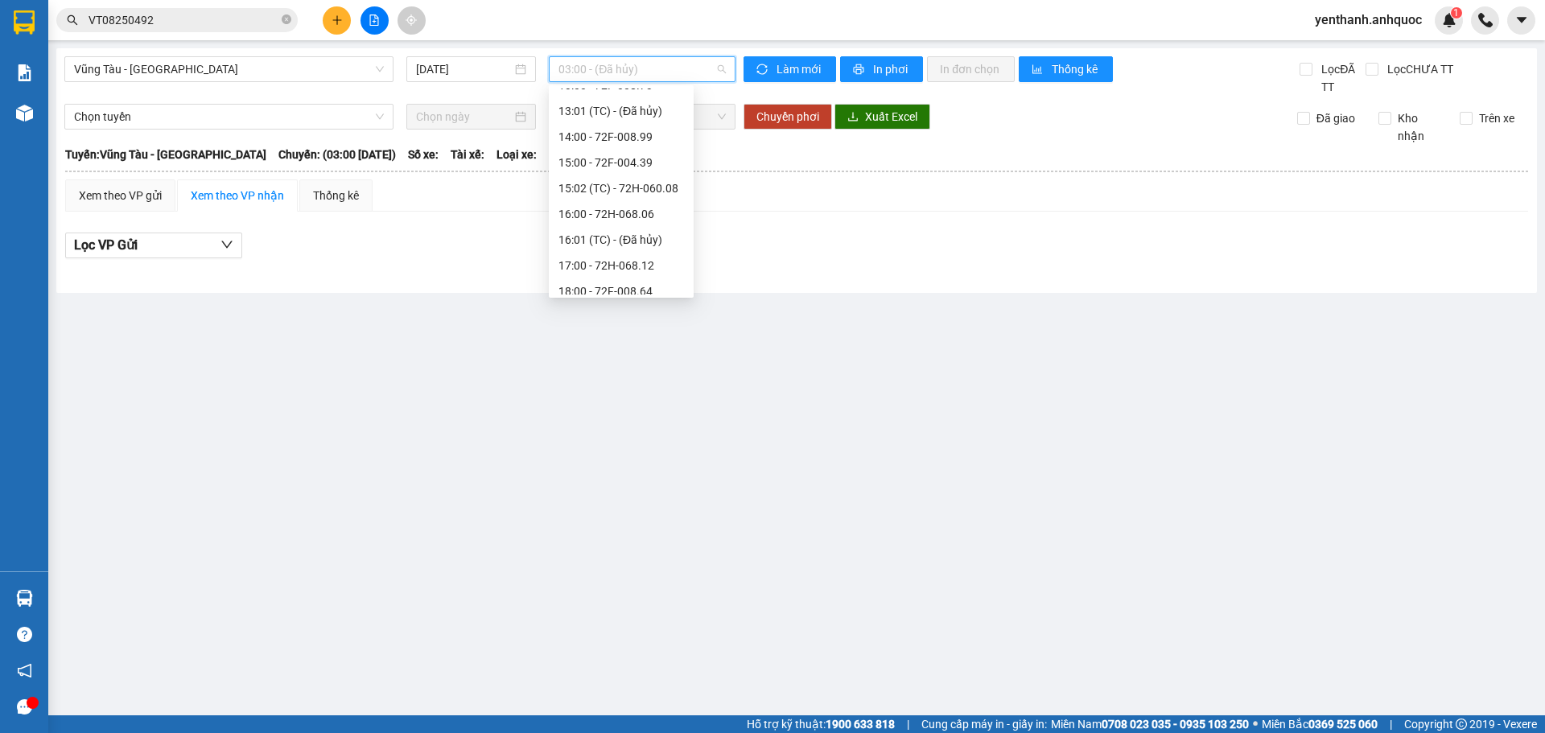
scroll to position [438, 0]
click at [622, 229] on div "17:00 - 72H-068.12" at bounding box center [621, 230] width 126 height 18
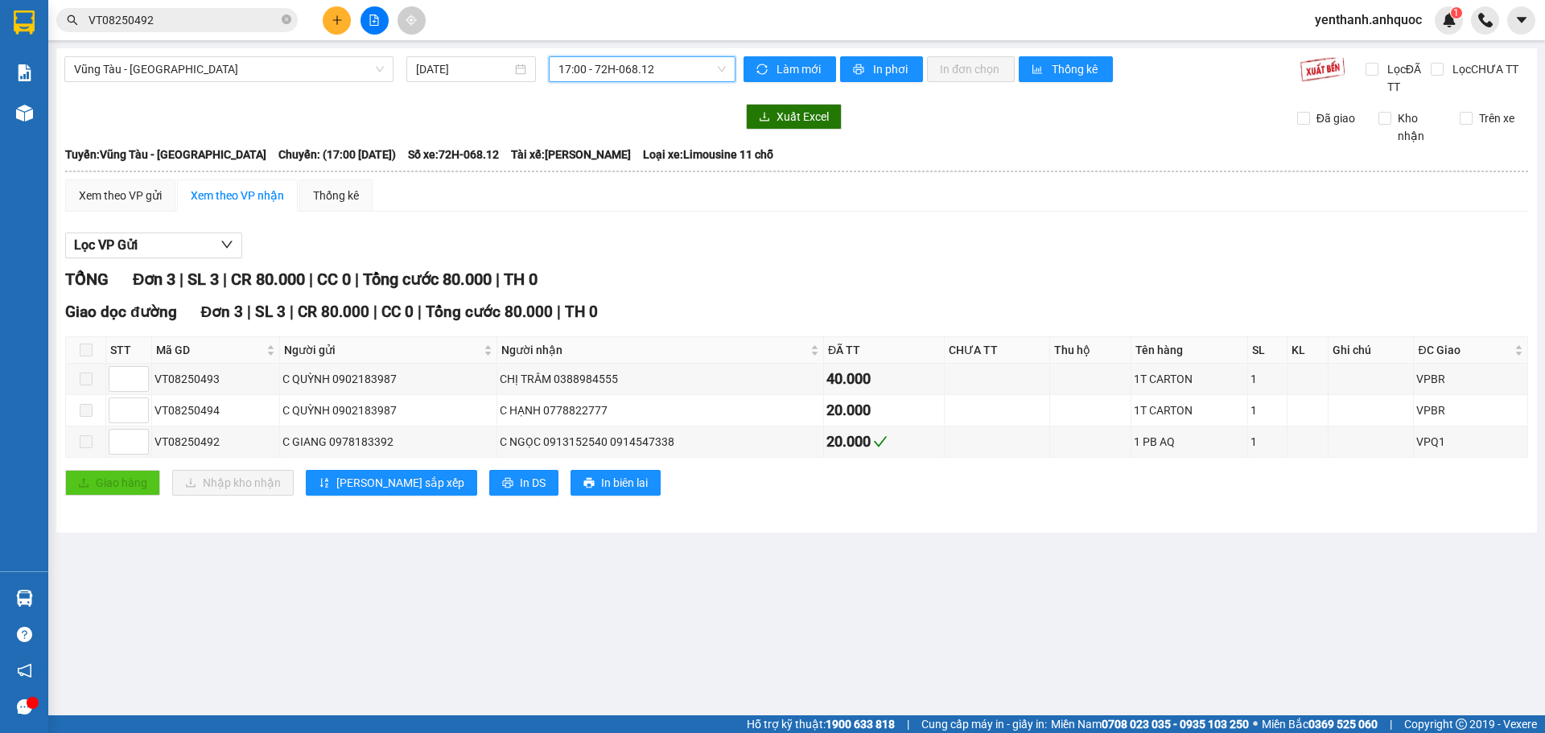
click at [676, 72] on span "17:00 - 72H-068.12" at bounding box center [641, 69] width 167 height 24
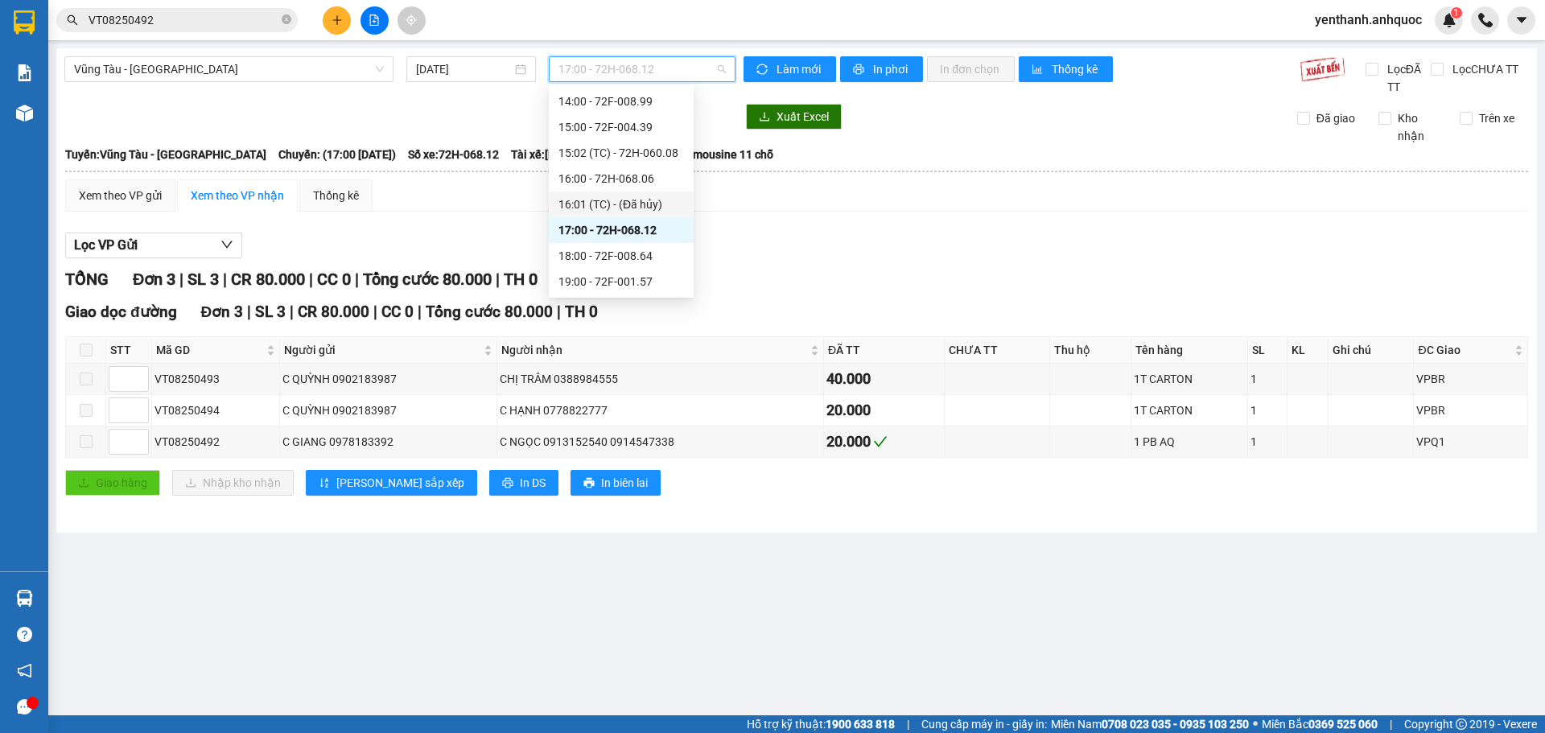
click at [654, 203] on div "16:01 (TC) - (Đã hủy)" at bounding box center [621, 205] width 126 height 18
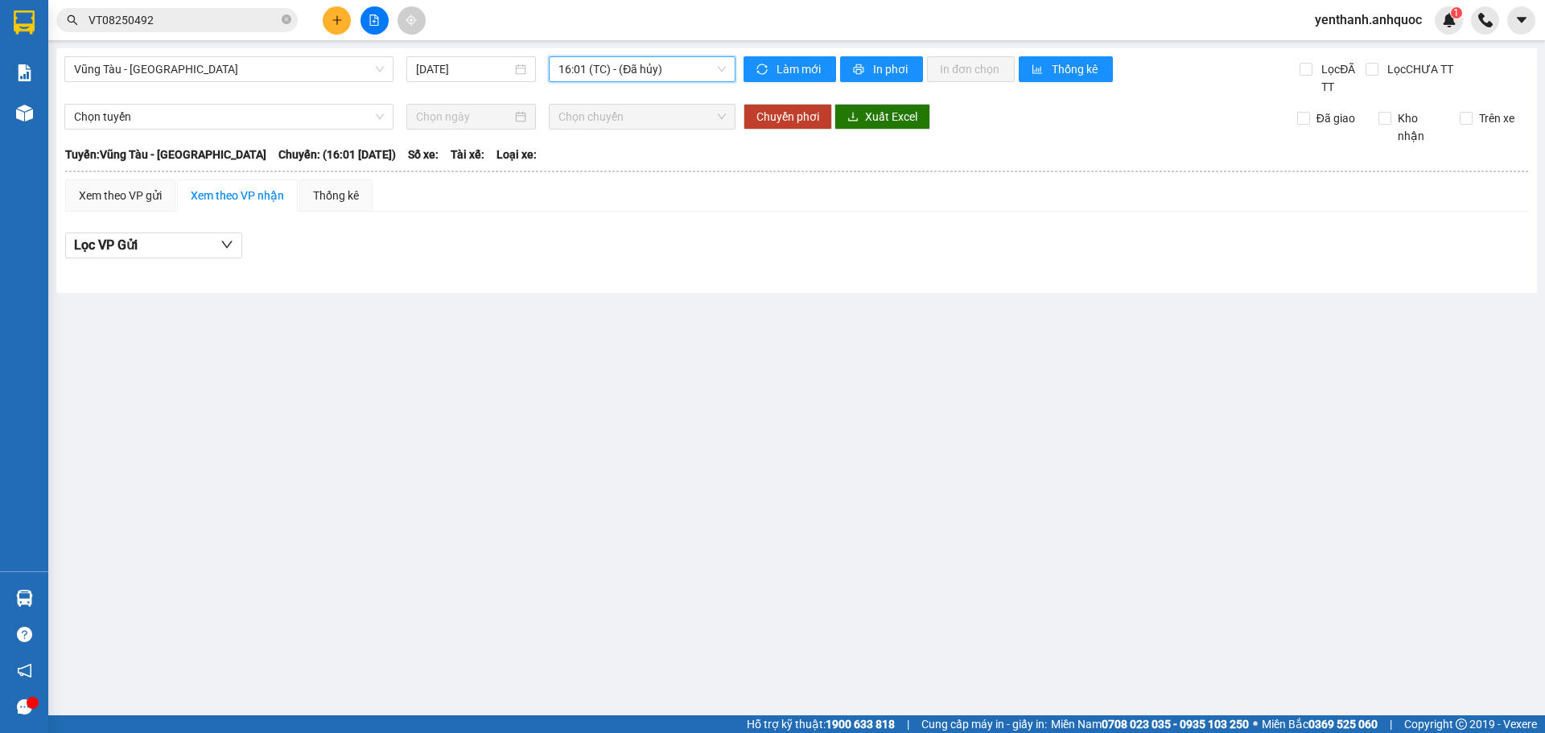
click at [685, 76] on span "16:01 (TC) - (Đã hủy)" at bounding box center [641, 69] width 167 height 24
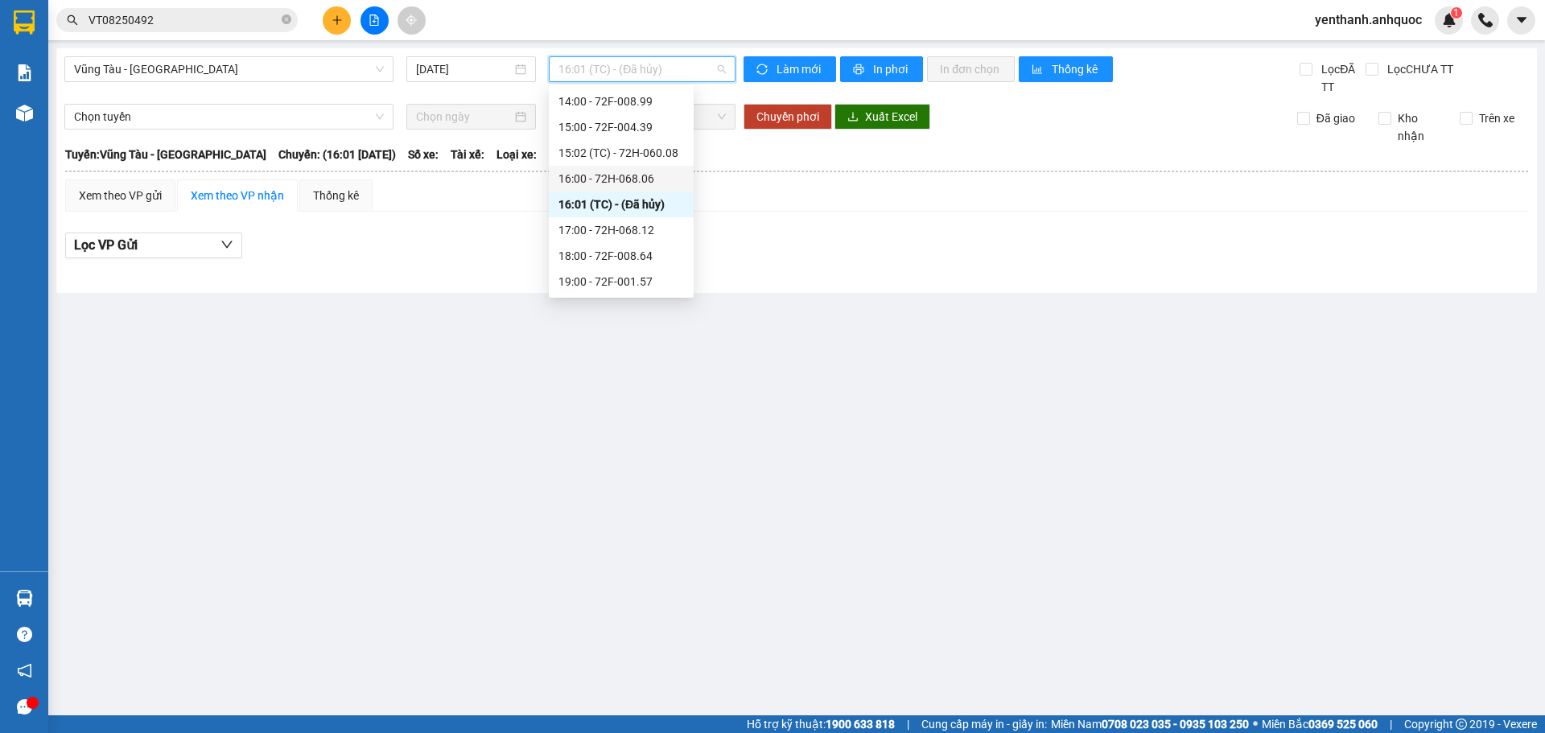
click at [654, 175] on div "16:00 - 72H-068.06" at bounding box center [621, 179] width 126 height 18
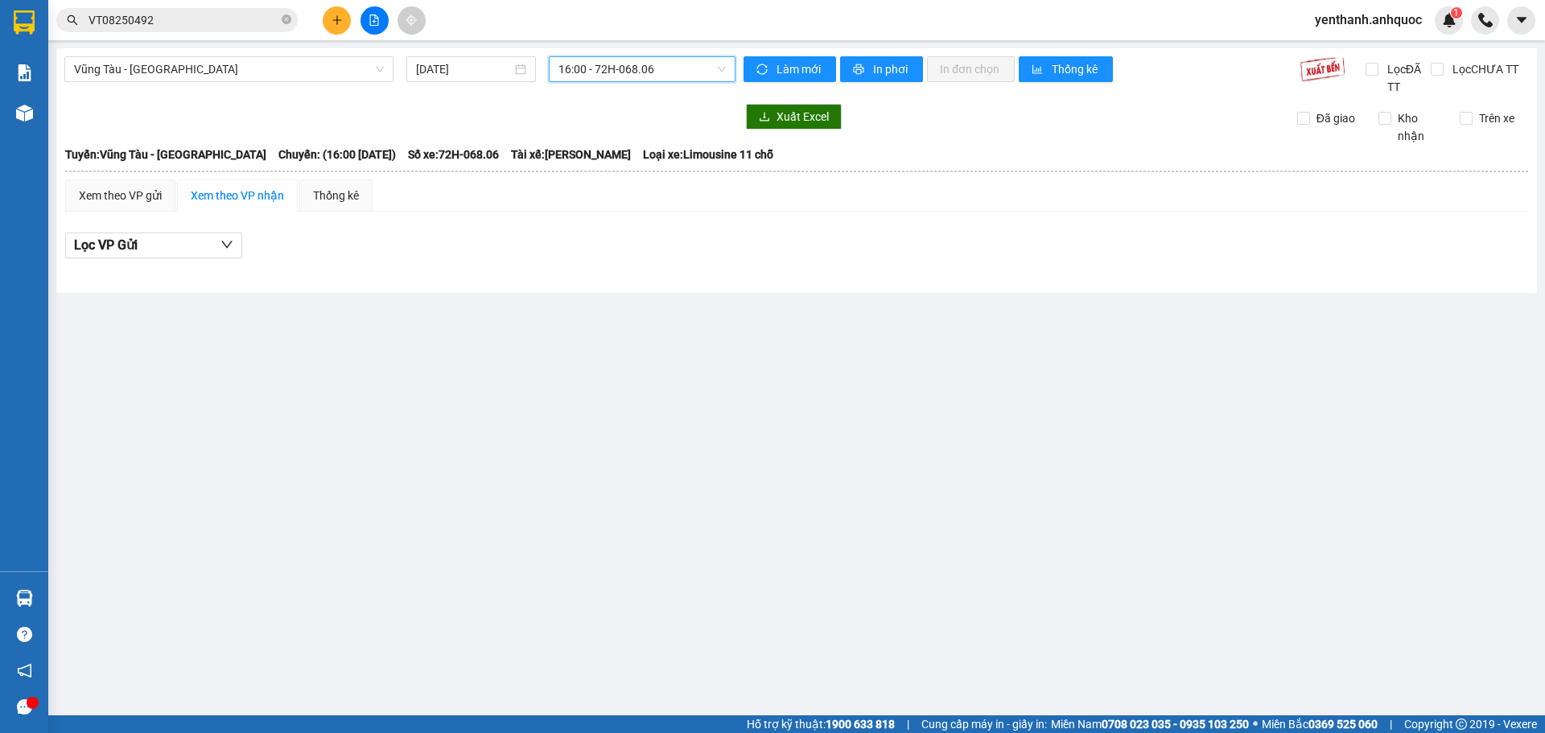
click at [659, 70] on span "16:00 - 72H-068.06" at bounding box center [641, 69] width 167 height 24
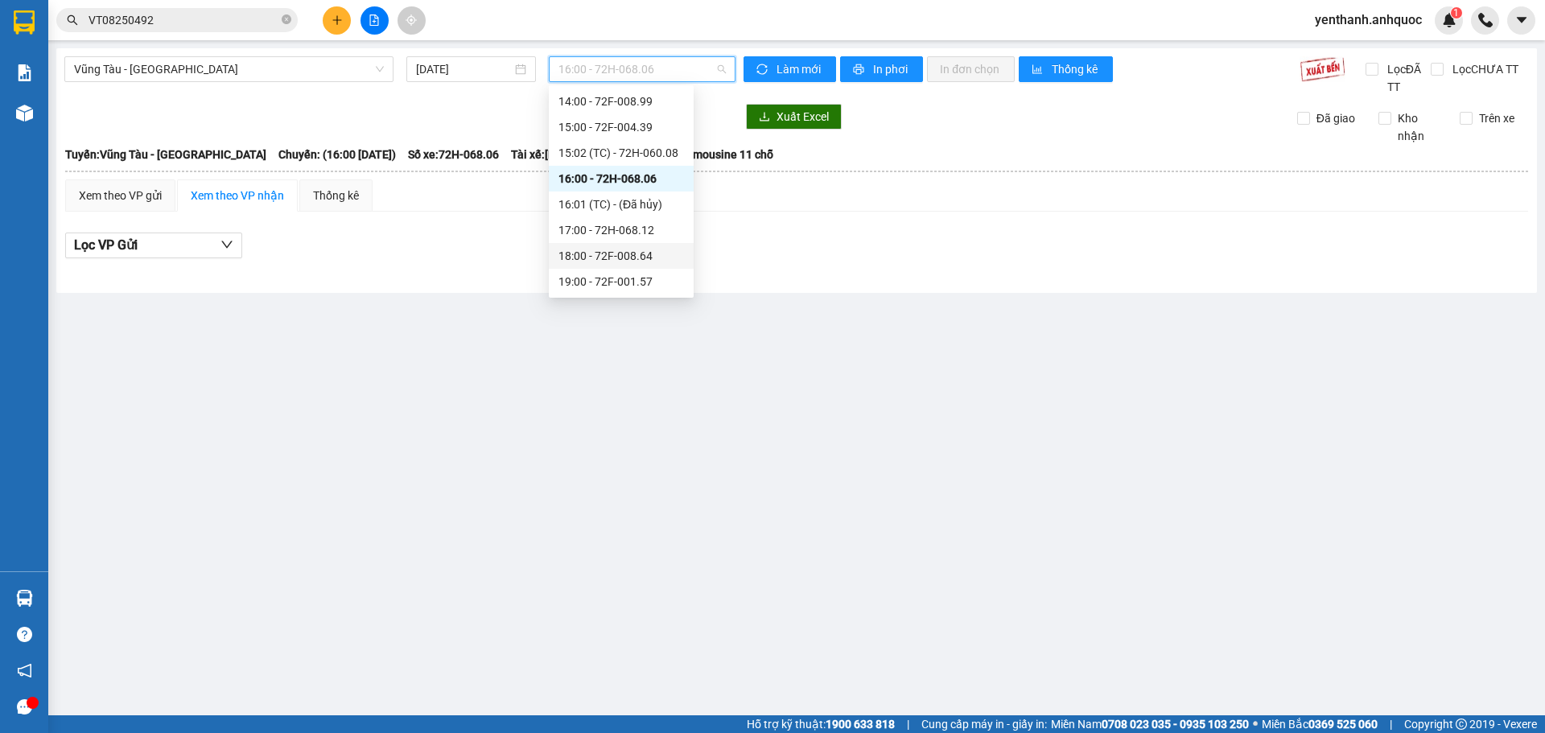
click at [645, 253] on div "18:00 - 72F-008.64" at bounding box center [621, 256] width 126 height 18
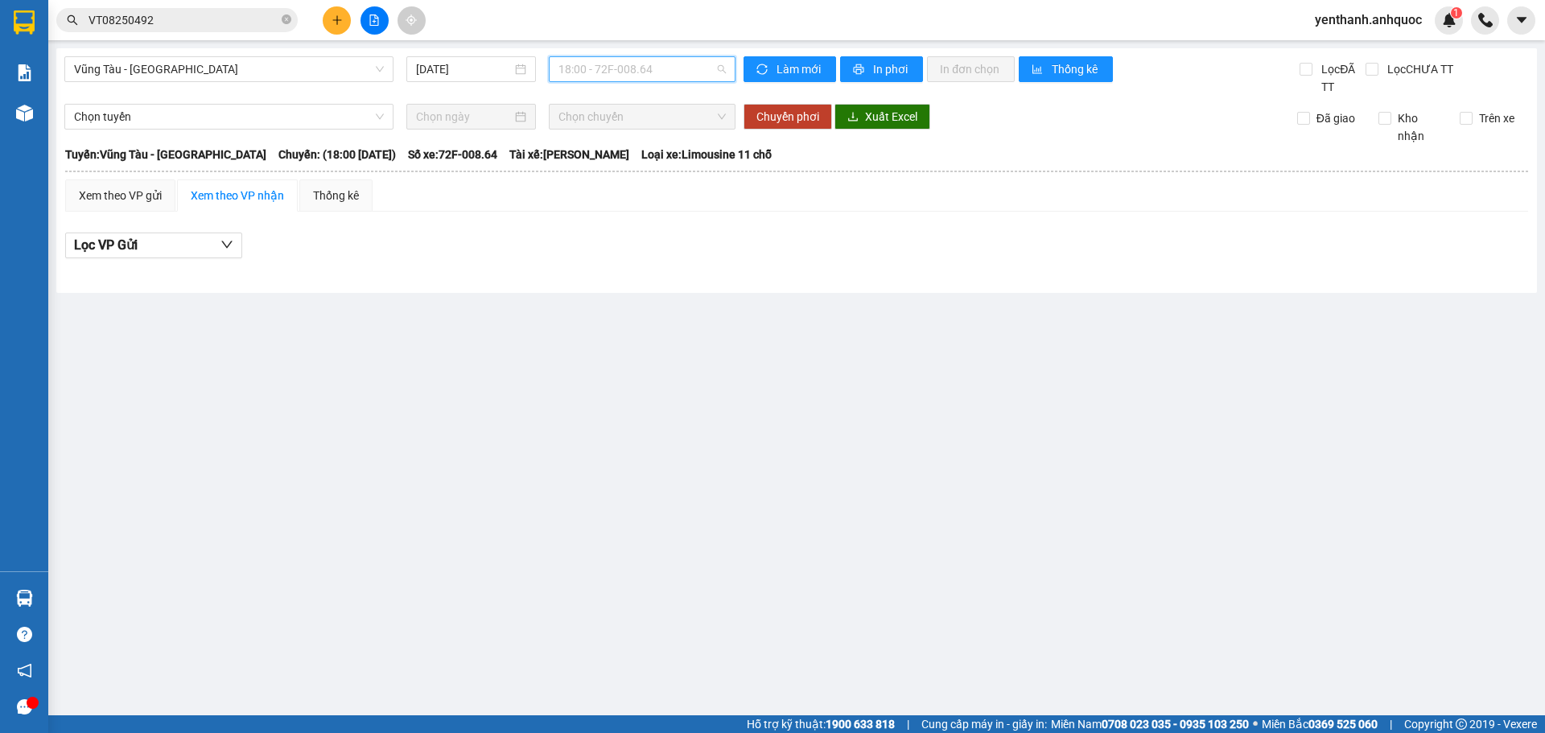
click at [682, 76] on span "18:00 - 72F-008.64" at bounding box center [641, 69] width 167 height 24
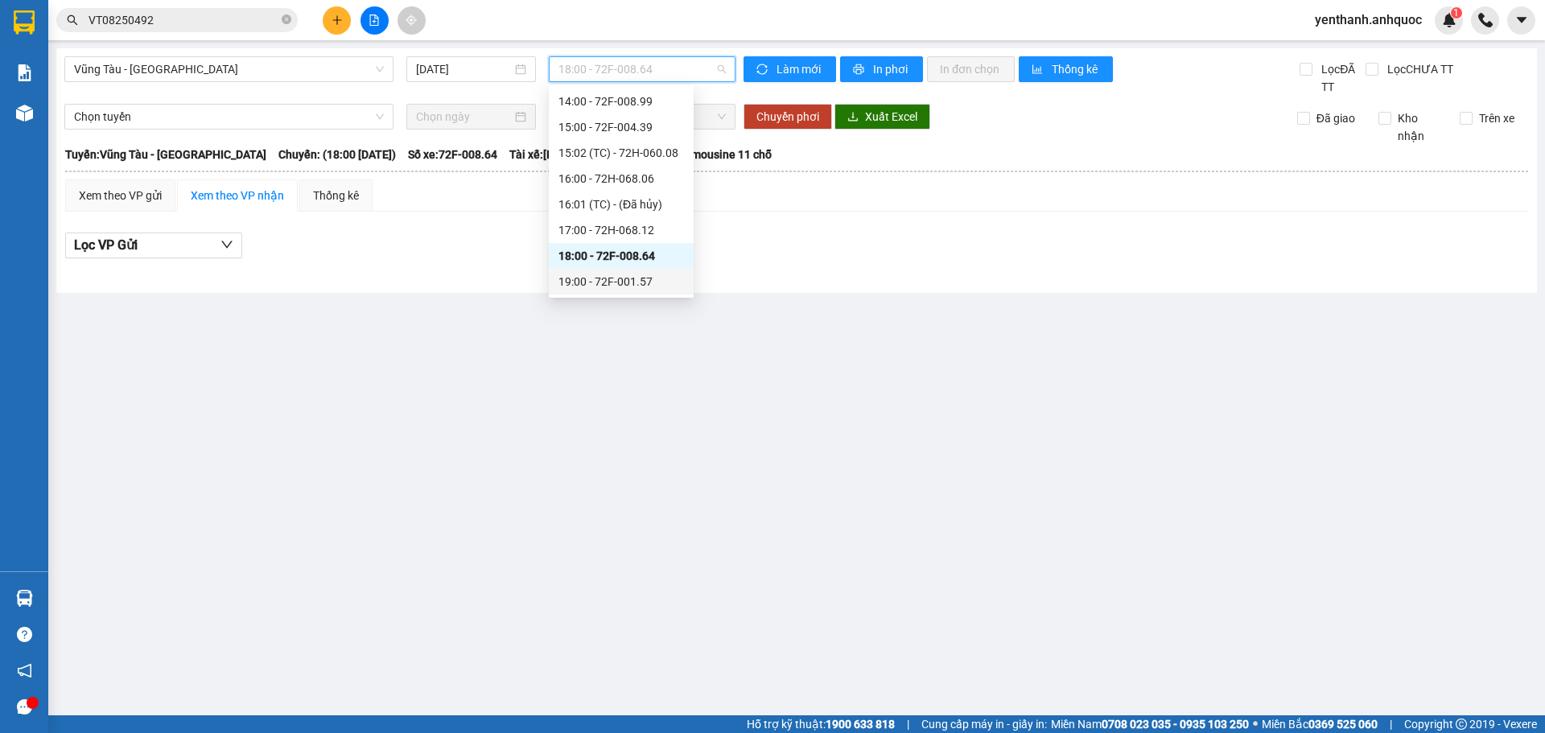
click at [649, 285] on div "19:00 - 72F-001.57" at bounding box center [621, 282] width 126 height 18
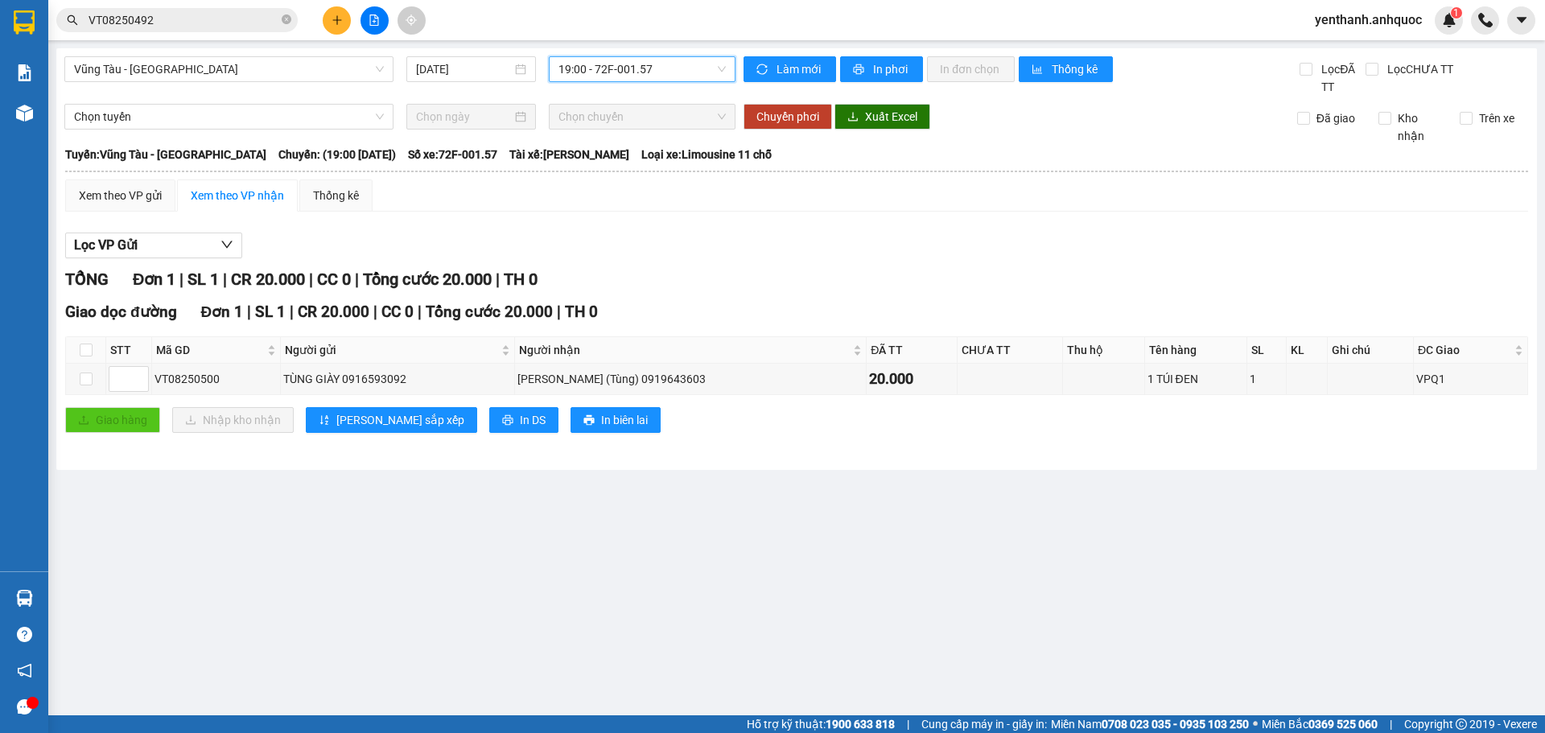
click at [684, 71] on span "19:00 - 72F-001.57" at bounding box center [641, 69] width 167 height 24
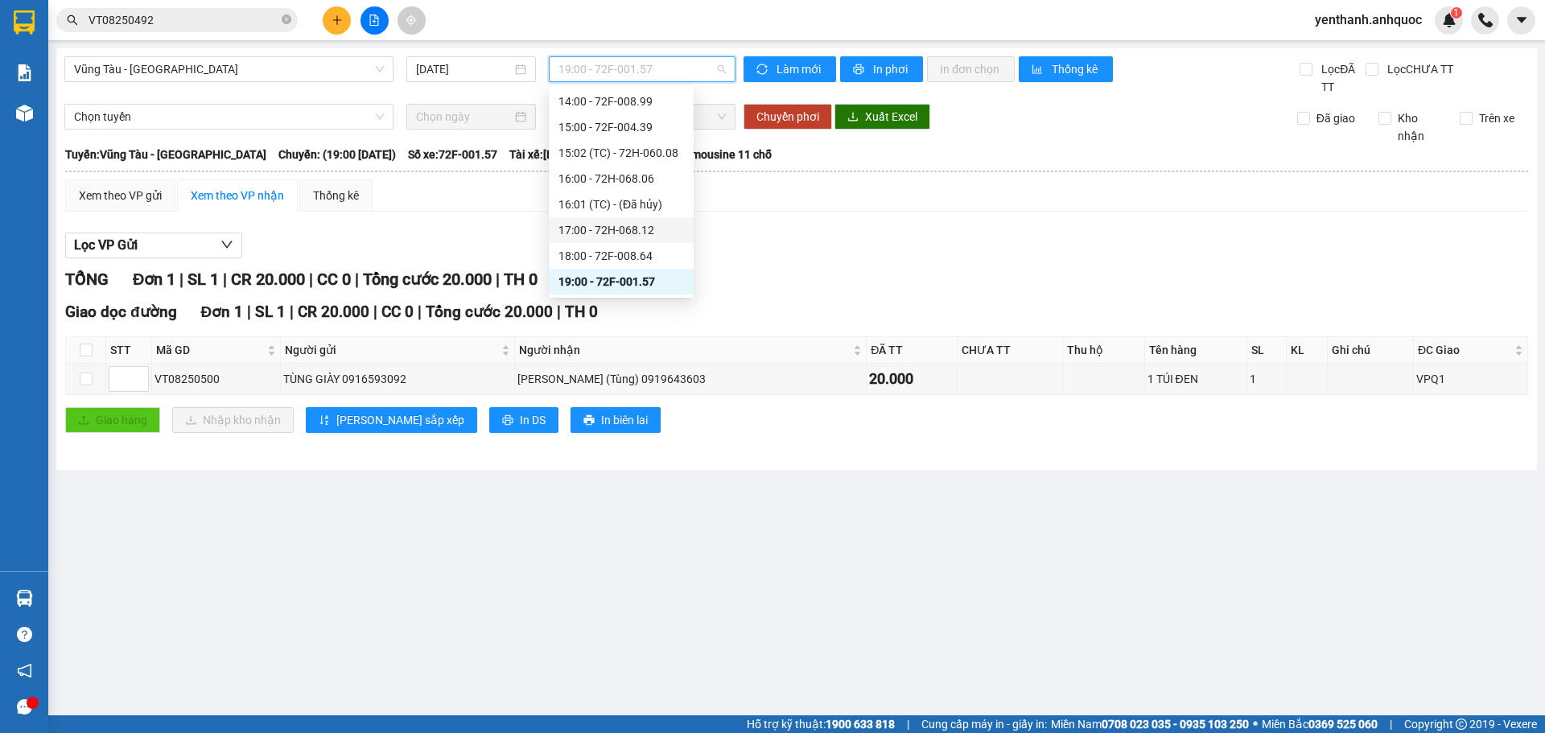
click at [656, 233] on div "17:00 - 72H-068.12" at bounding box center [621, 230] width 126 height 18
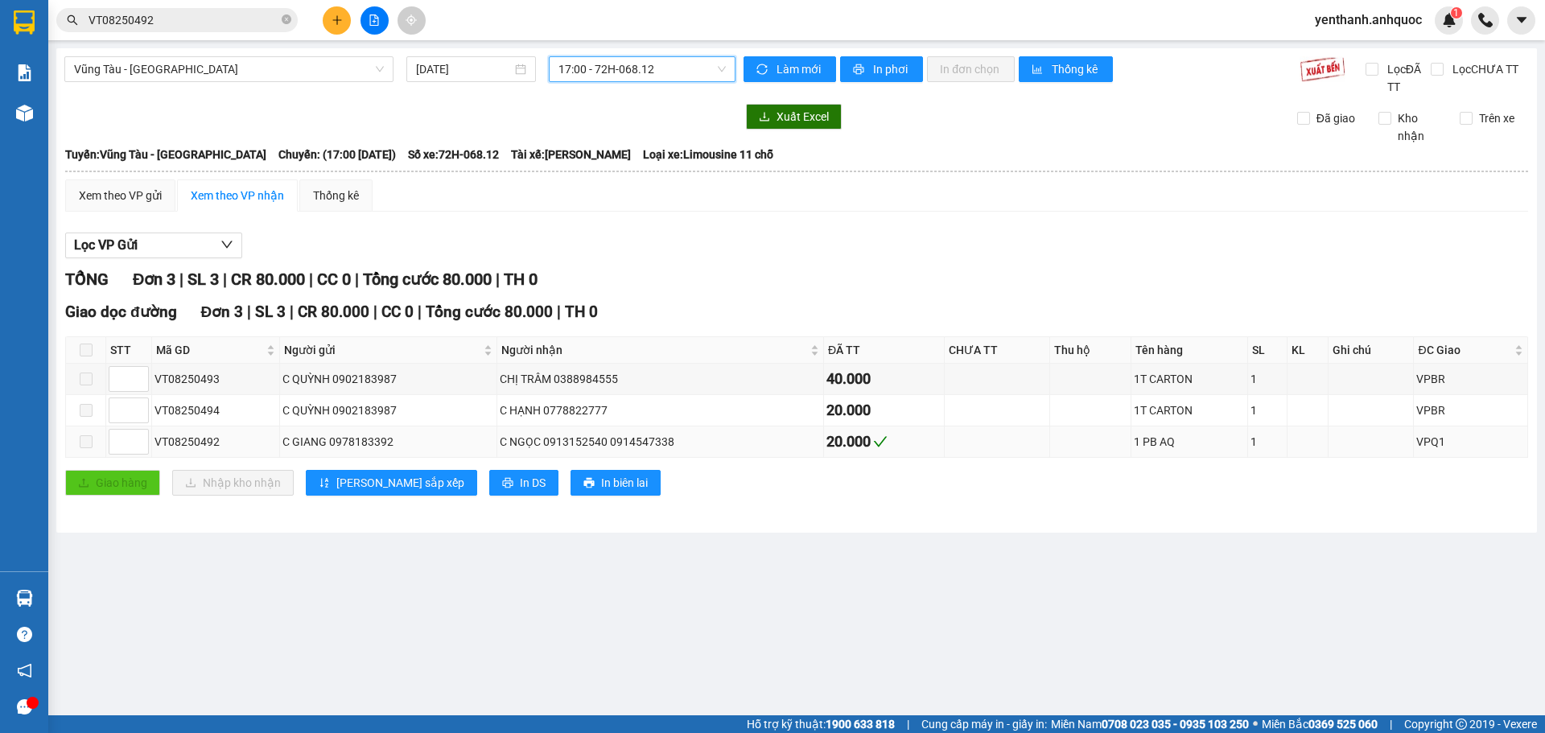
click at [90, 446] on span at bounding box center [86, 441] width 13 height 13
click at [117, 449] on input at bounding box center [128, 442] width 39 height 24
click at [1442, 439] on div "VPQ1" at bounding box center [1470, 442] width 109 height 18
click at [896, 71] on span "In phơi" at bounding box center [891, 69] width 37 height 18
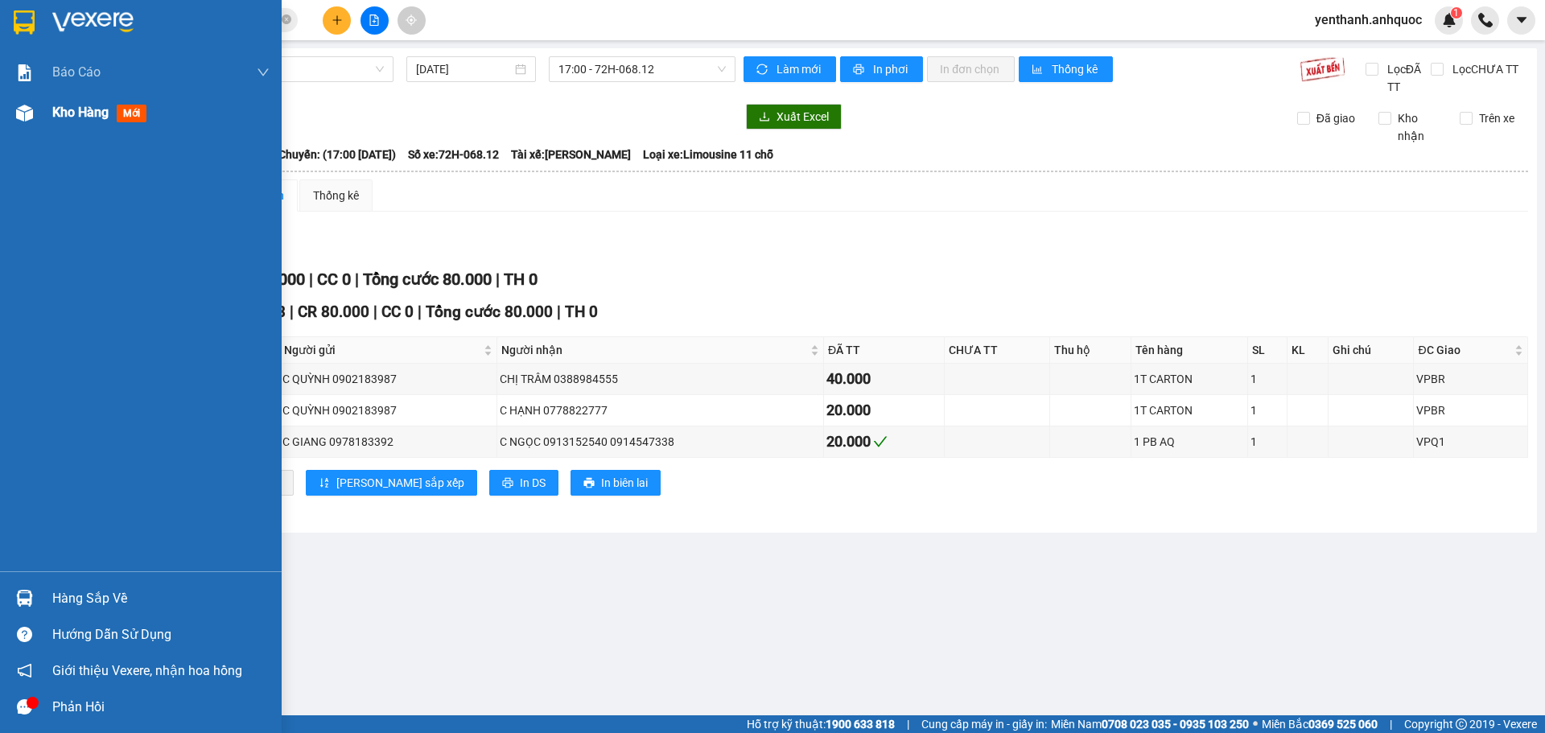
click at [45, 116] on div "Kho hàng mới" at bounding box center [141, 113] width 282 height 40
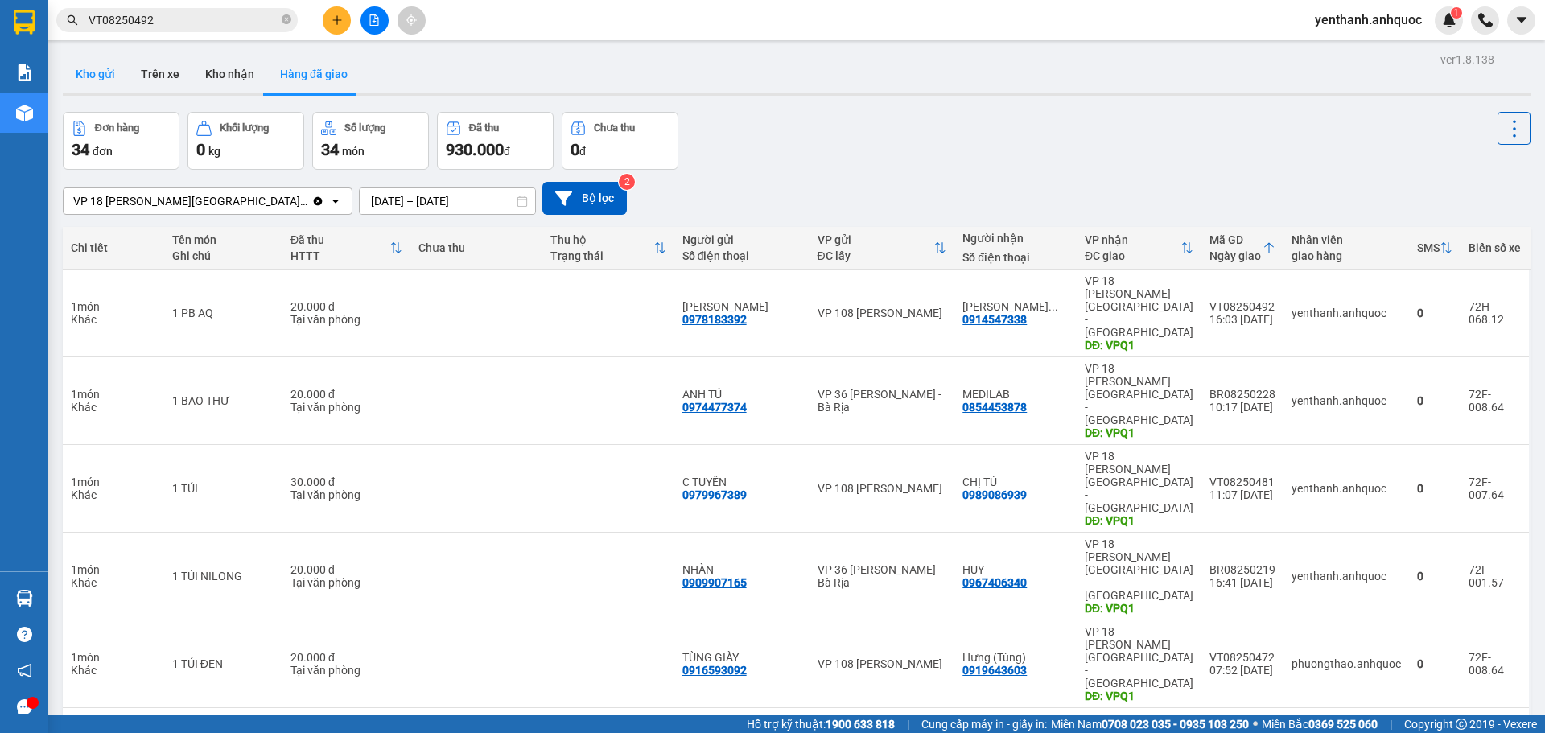
click at [97, 77] on button "Kho gửi" at bounding box center [95, 74] width 65 height 39
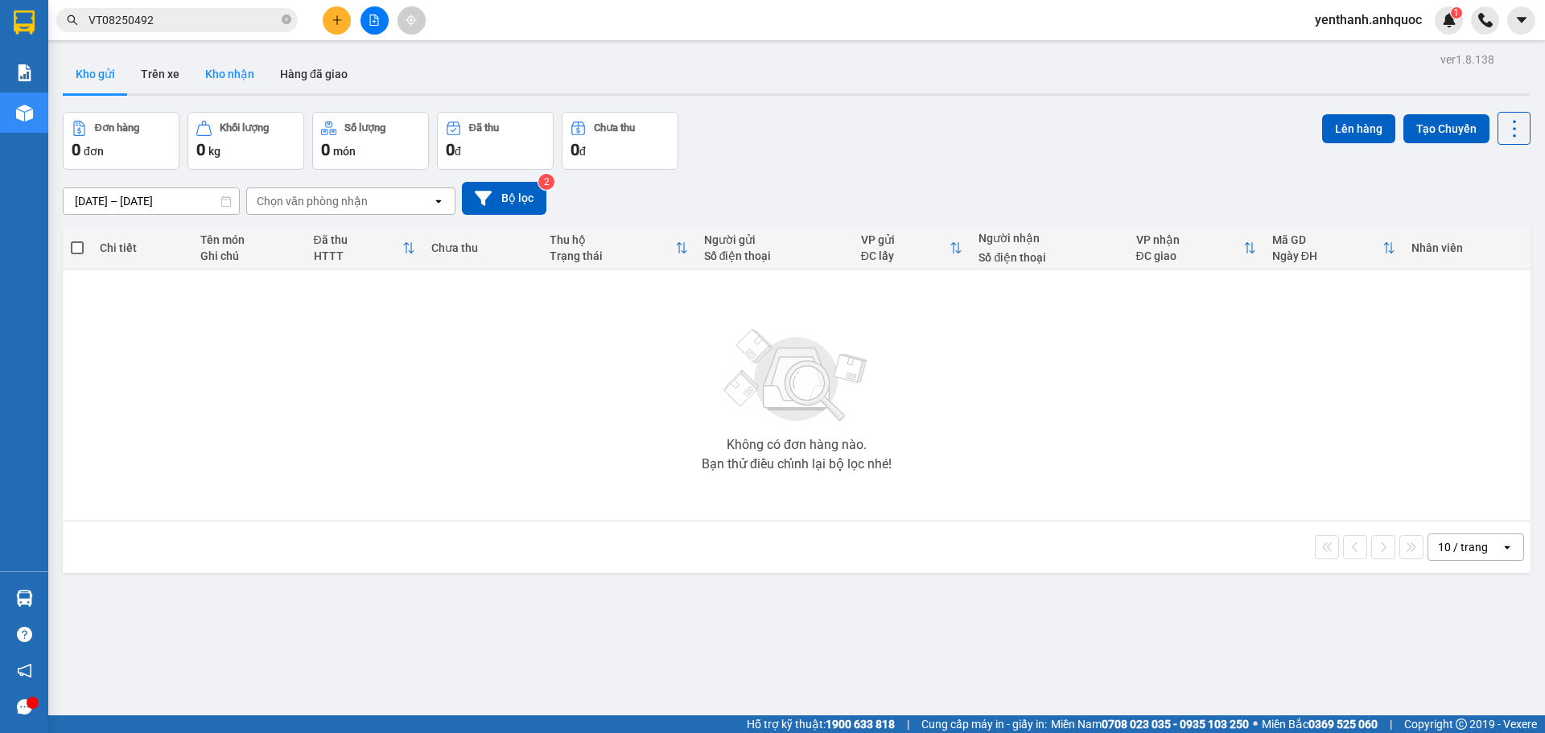
click at [215, 72] on button "Kho nhận" at bounding box center [229, 74] width 75 height 39
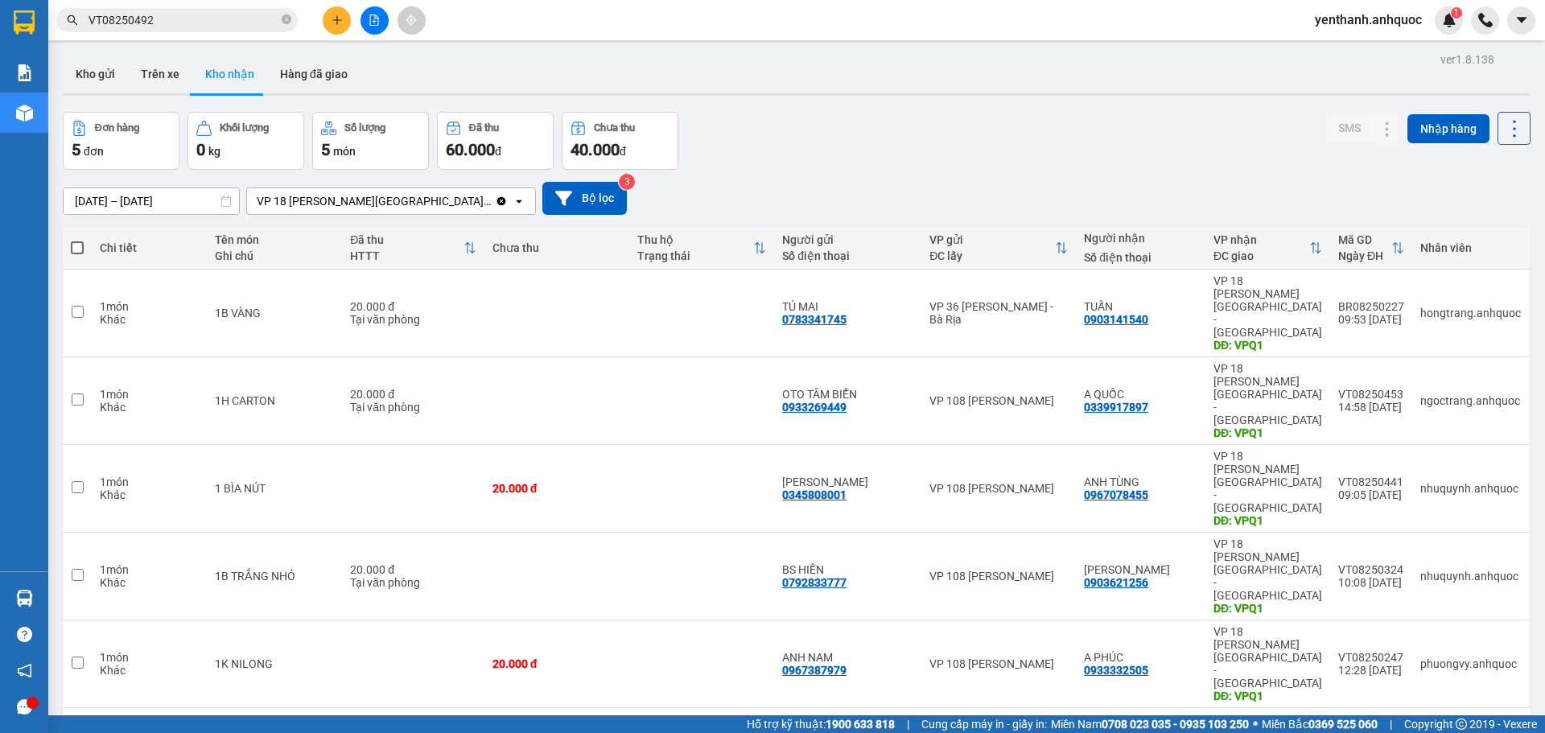
click at [148, 203] on input "[DATE] – [DATE]" at bounding box center [151, 201] width 175 height 26
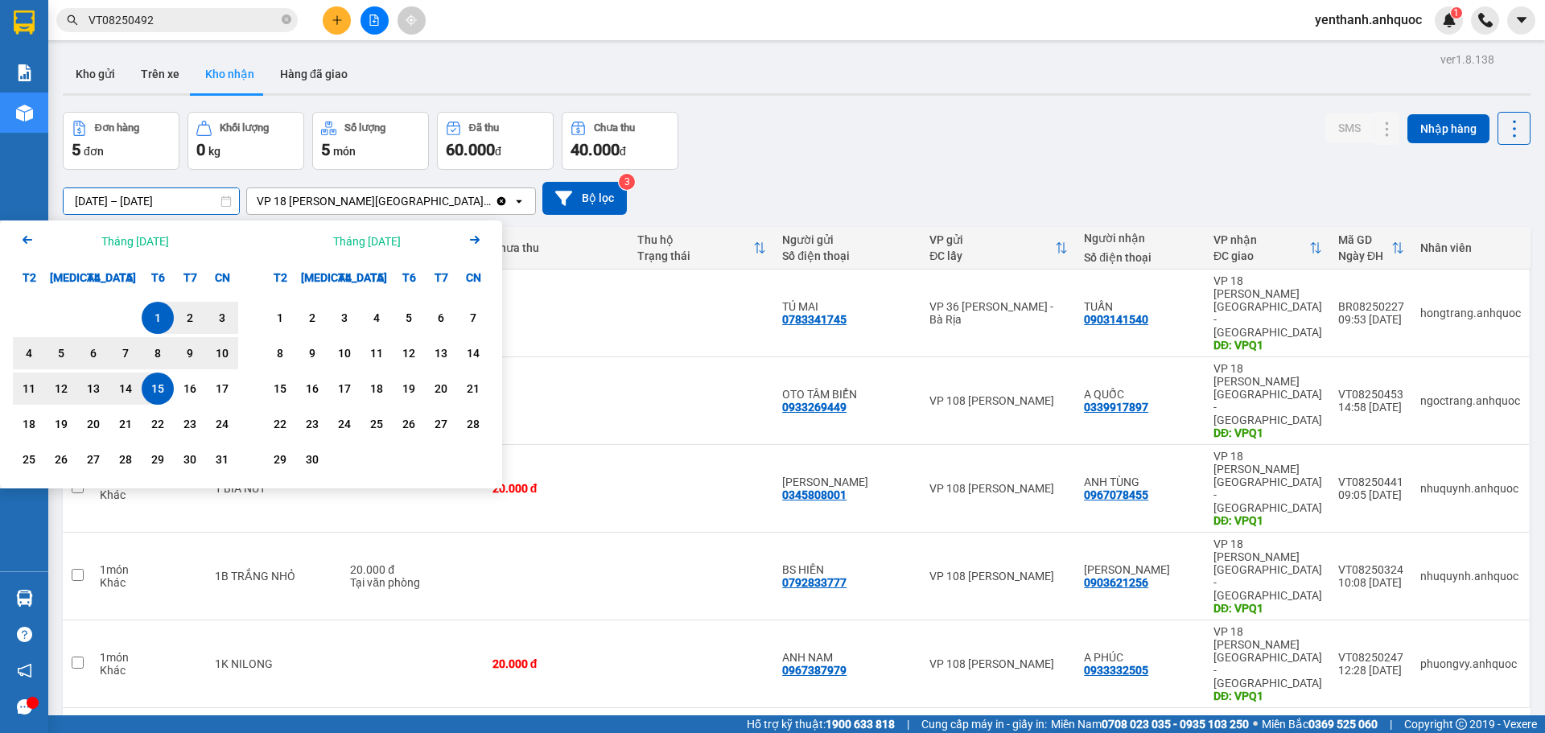
click at [451, 578] on div "ver 1.8.138 Kho gửi Trên xe Kho nhận Hàng đã giao Đơn hàng 5 đơn Khối lượng 0 k…" at bounding box center [796, 414] width 1481 height 733
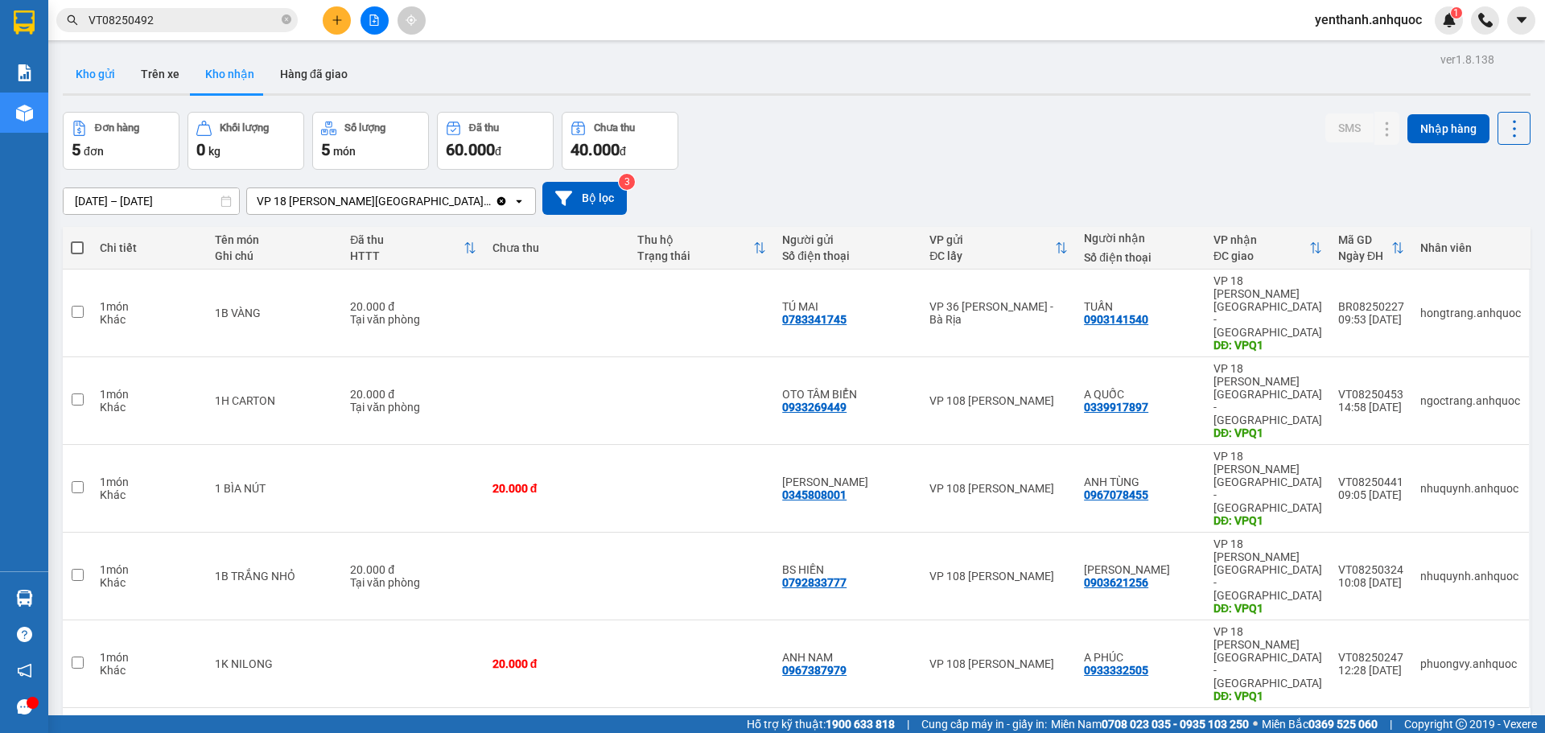
click at [97, 70] on button "Kho gửi" at bounding box center [95, 74] width 65 height 39
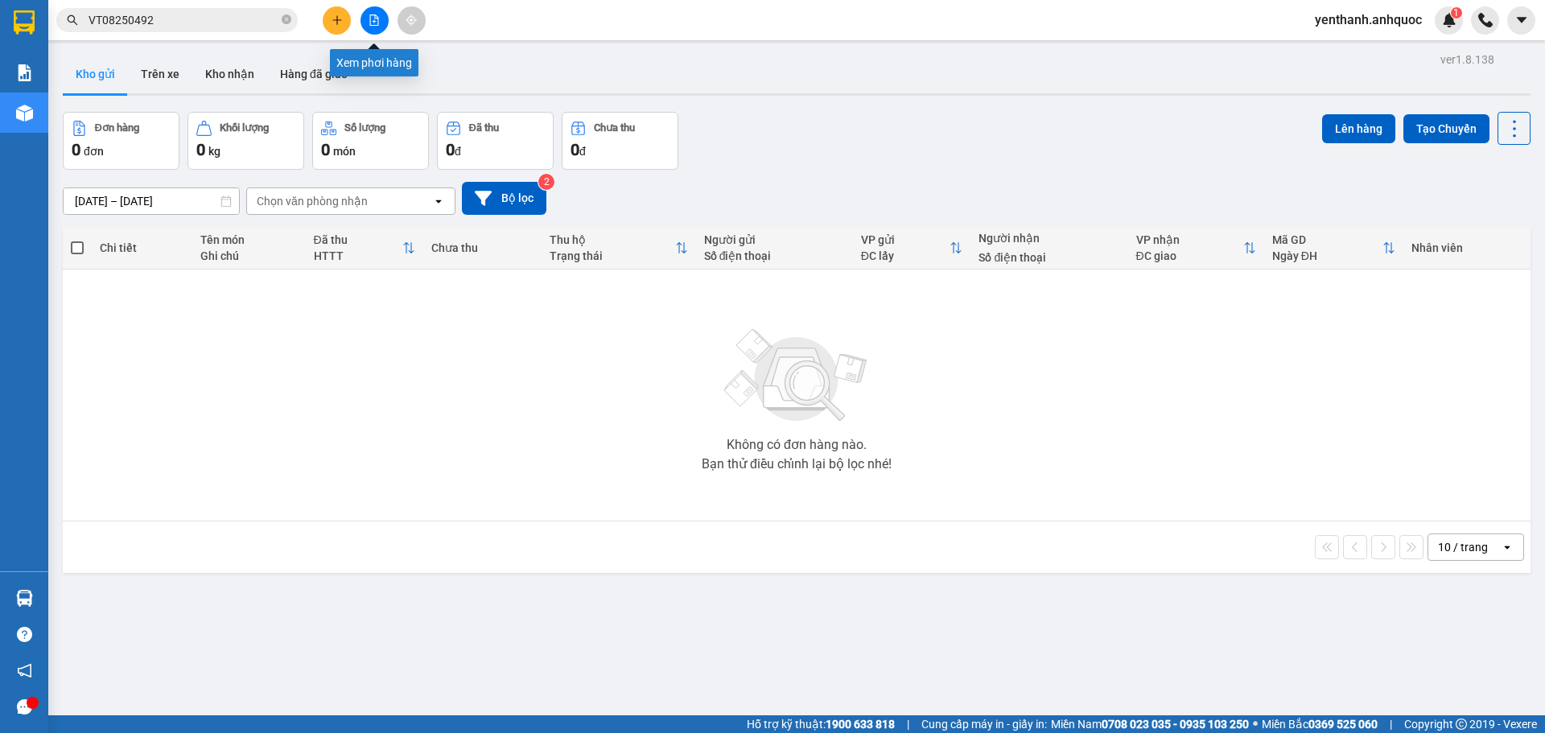
click at [381, 22] on button at bounding box center [374, 20] width 28 height 28
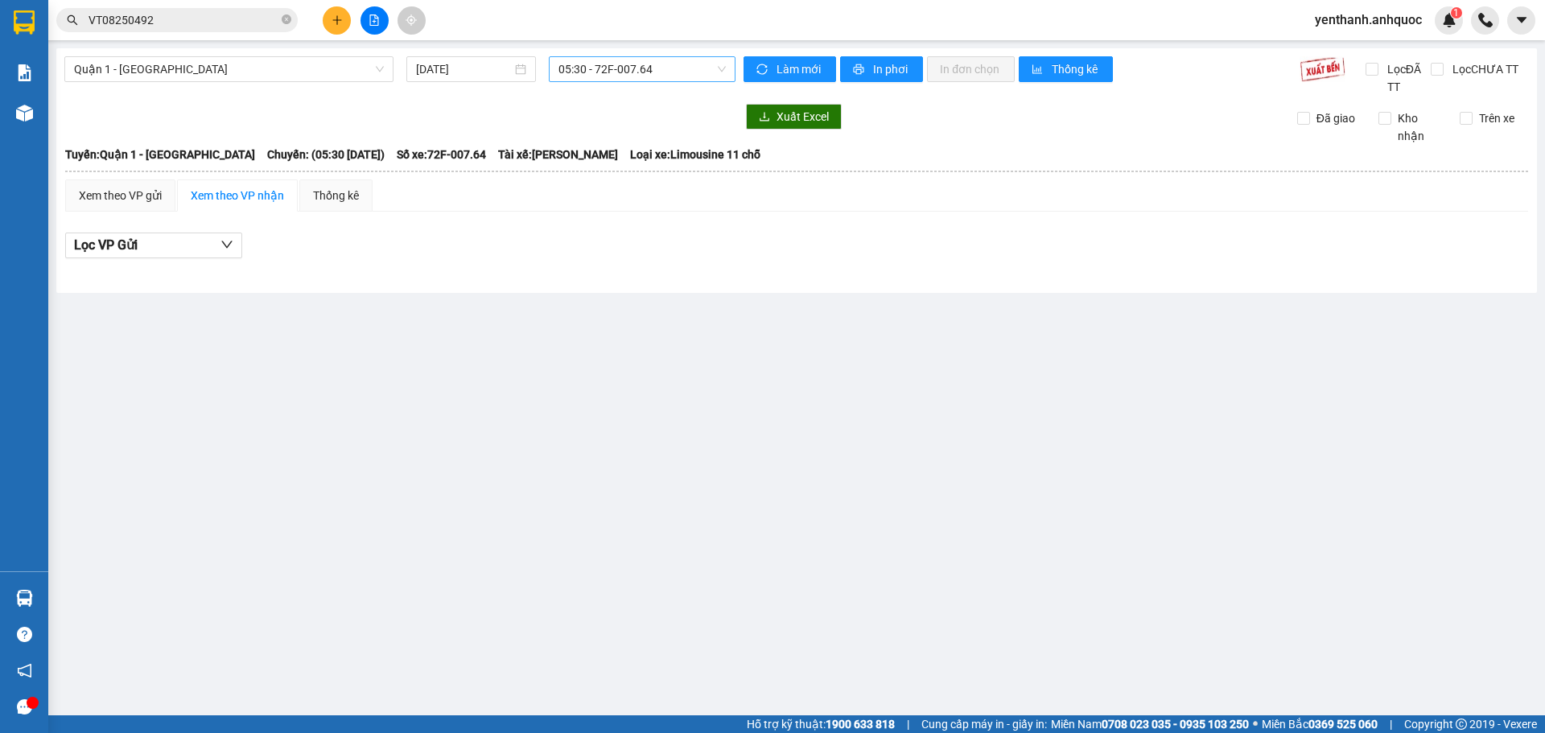
click at [670, 72] on span "05:30 - 72F-007.64" at bounding box center [641, 69] width 167 height 24
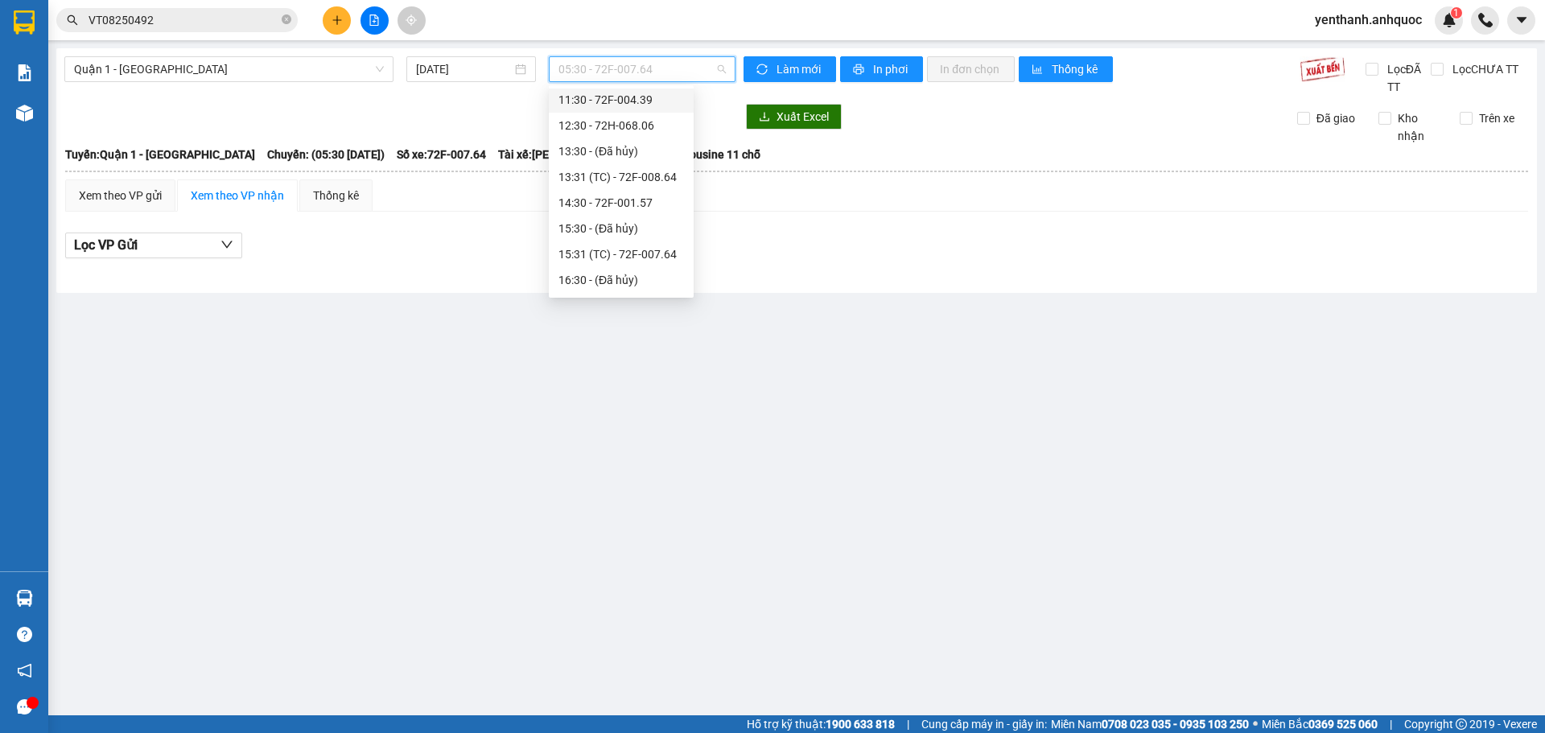
scroll to position [241, 0]
click at [652, 199] on div "14:30 - 72F-001.57" at bounding box center [621, 195] width 126 height 18
